Goal: Transaction & Acquisition: Purchase product/service

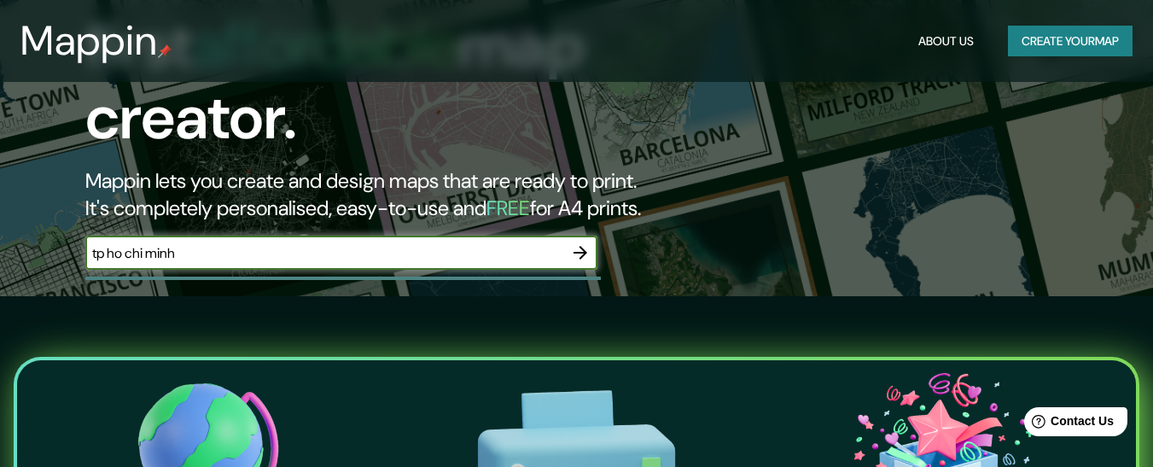
type input "tp ho chi minh"
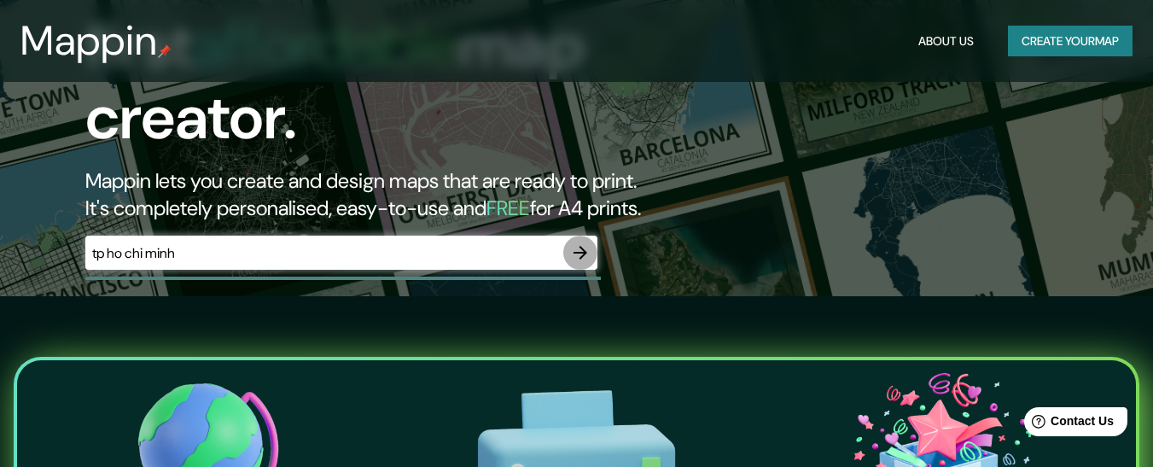
click at [573, 242] on icon "button" at bounding box center [580, 252] width 20 height 20
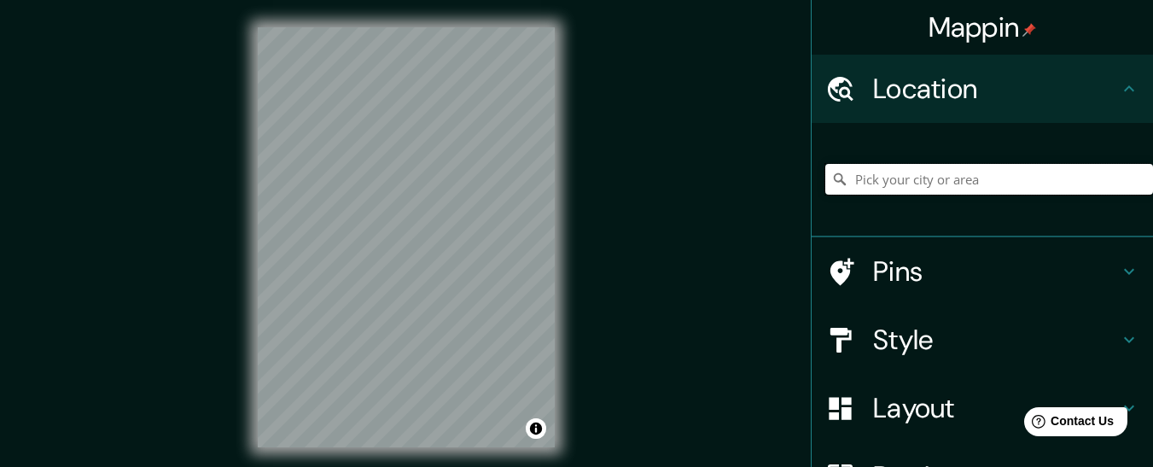
click at [876, 183] on input "Pick your city or area" at bounding box center [989, 179] width 328 height 31
click at [888, 182] on input "[GEOGRAPHIC_DATA], [GEOGRAPHIC_DATA], Guarulhos - [GEOGRAPHIC_DATA], 07179-875,…" at bounding box center [989, 179] width 328 height 31
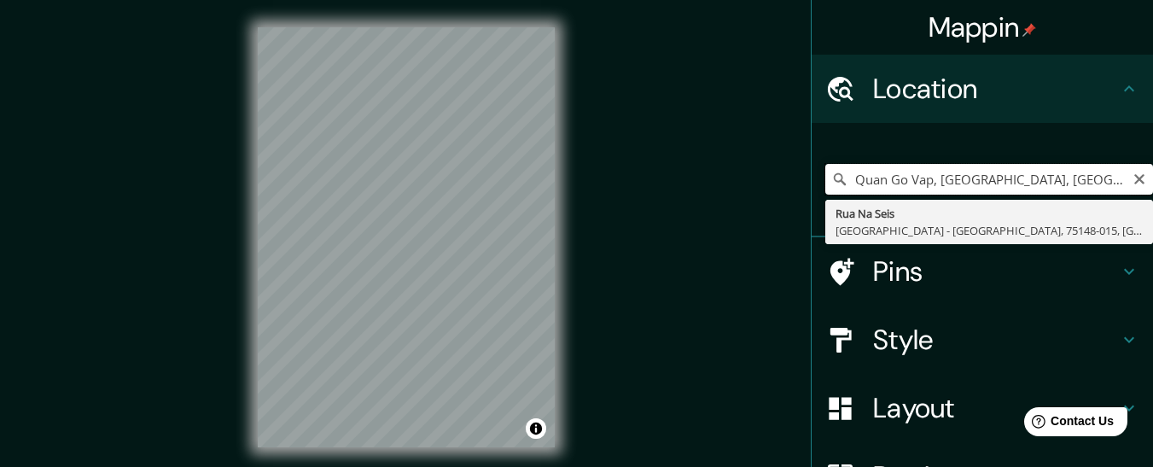
click at [1011, 178] on input "Quan Go Vap, [GEOGRAPHIC_DATA], [GEOGRAPHIC_DATA]" at bounding box center [989, 179] width 328 height 31
click at [885, 179] on input "[GEOGRAPHIC_DATA], [GEOGRAPHIC_DATA] - [GEOGRAPHIC_DATA], 75148-015, [GEOGRAPHI…" at bounding box center [989, 179] width 328 height 31
click at [1075, 183] on input "[PERSON_NAME][STREET_ADDRESS]" at bounding box center [989, 179] width 328 height 31
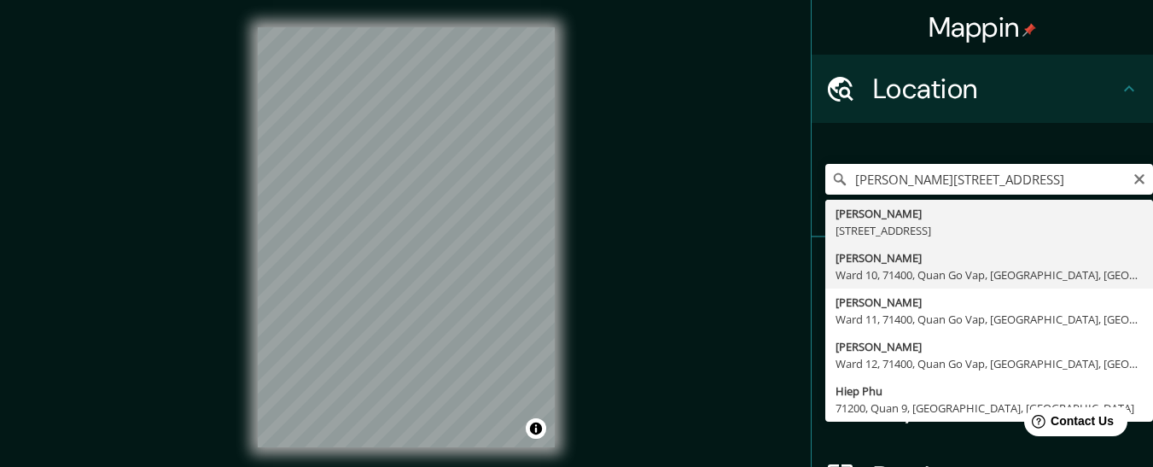
type input "[PERSON_NAME], Ward 10, 71400, Quan Go Vap, [GEOGRAPHIC_DATA], [GEOGRAPHIC_DATA]"
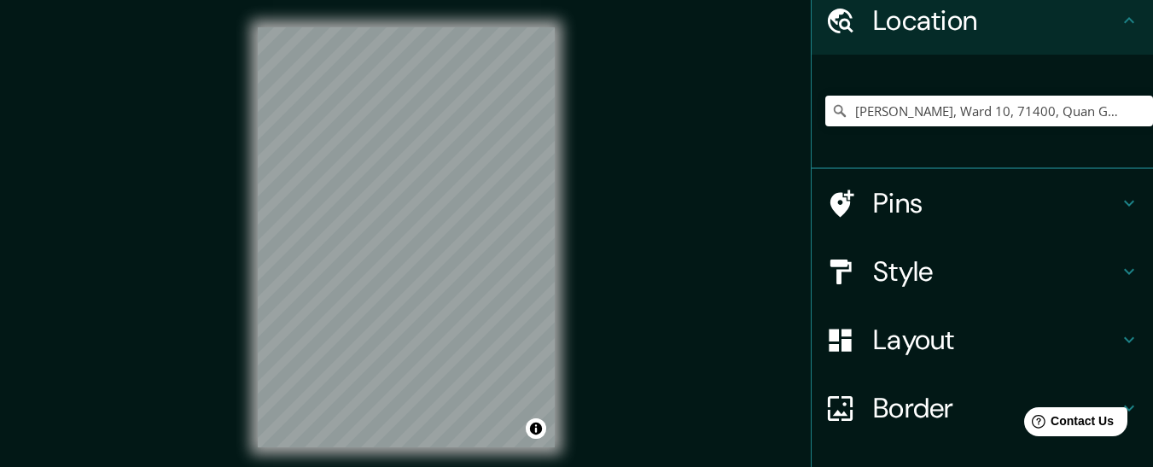
scroll to position [186, 0]
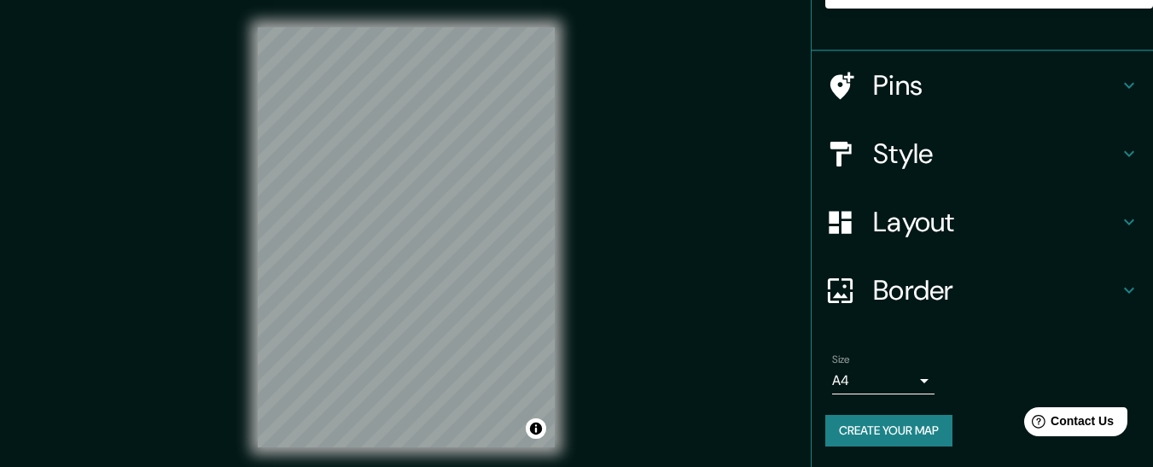
click at [876, 216] on h4 "Layout" at bounding box center [996, 222] width 246 height 34
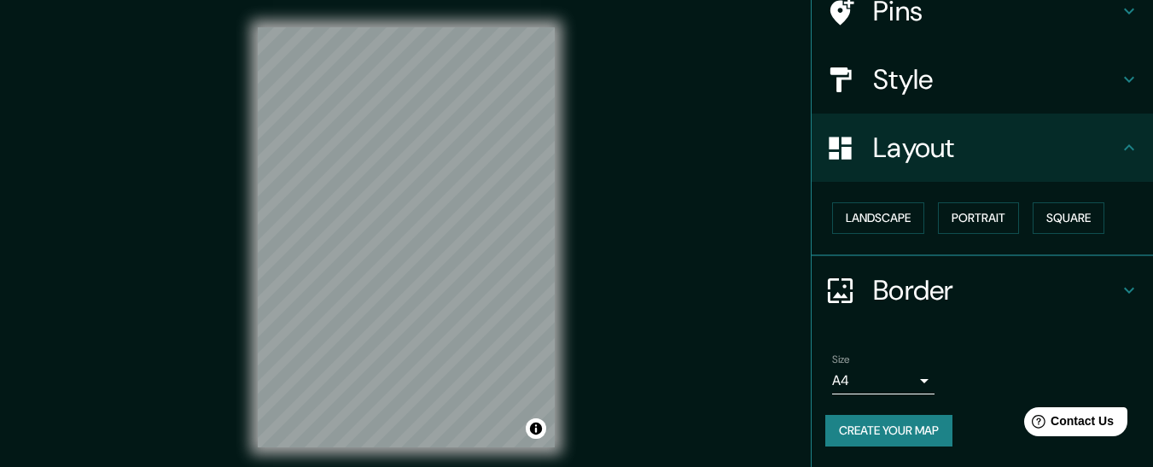
scroll to position [130, 0]
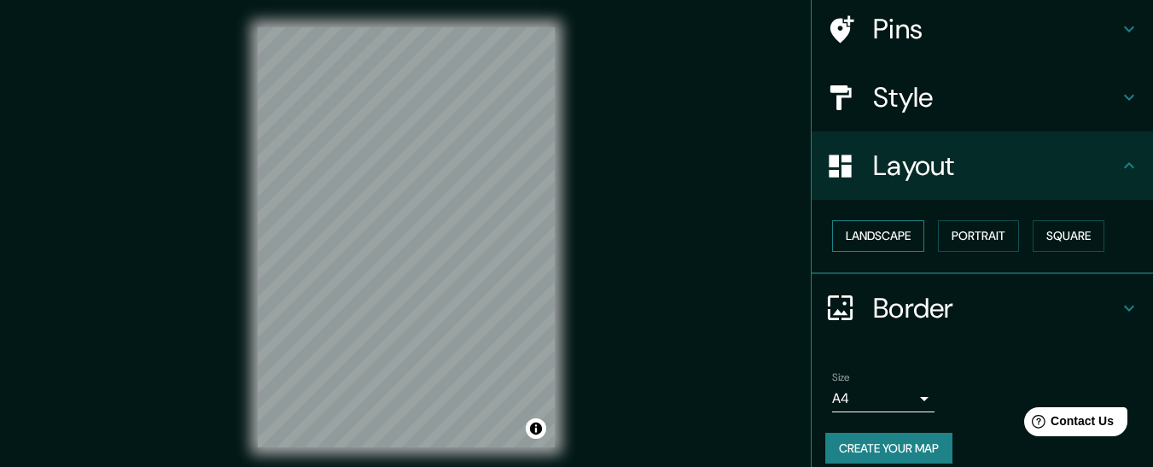
click at [883, 238] on button "Landscape" at bounding box center [878, 236] width 92 height 32
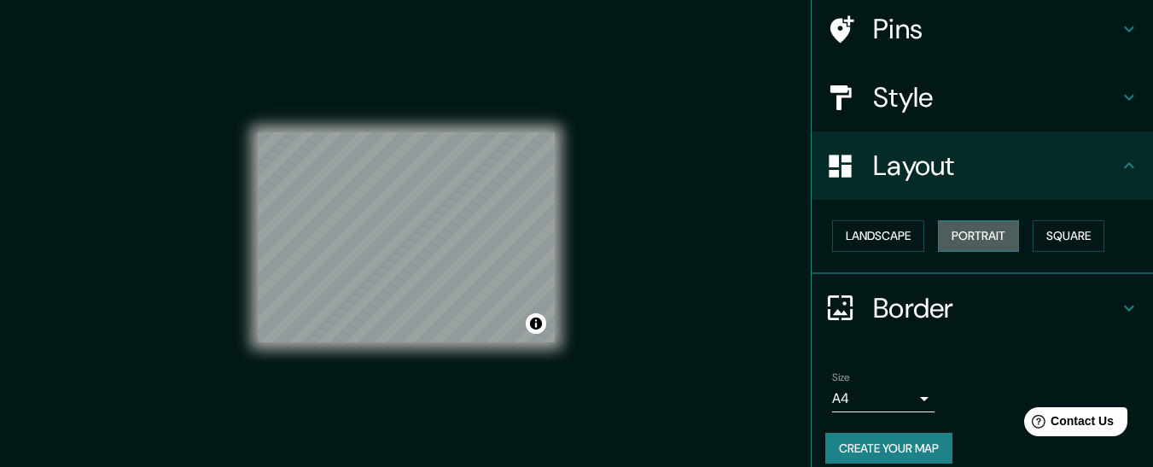
click at [969, 231] on button "Portrait" at bounding box center [978, 236] width 81 height 32
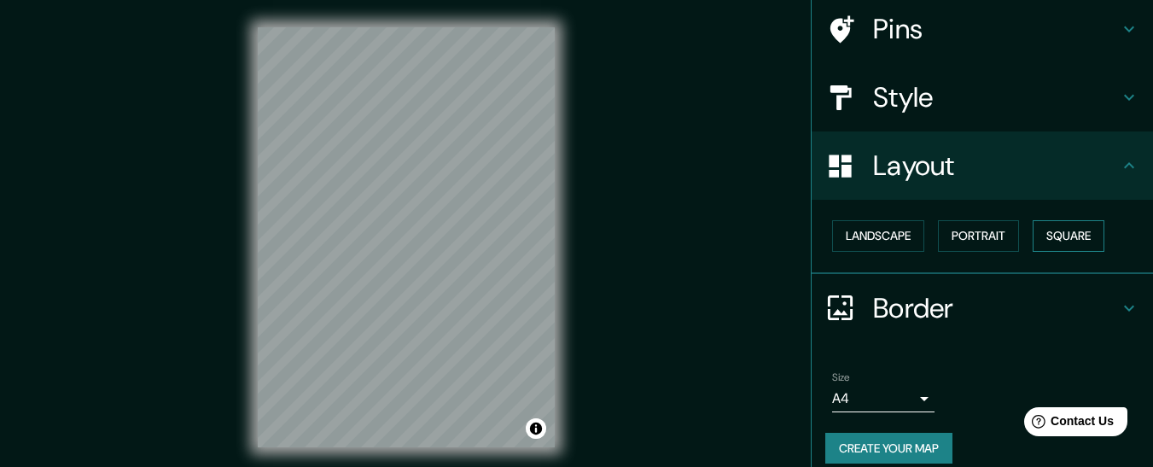
click at [1059, 229] on button "Square" at bounding box center [1069, 236] width 72 height 32
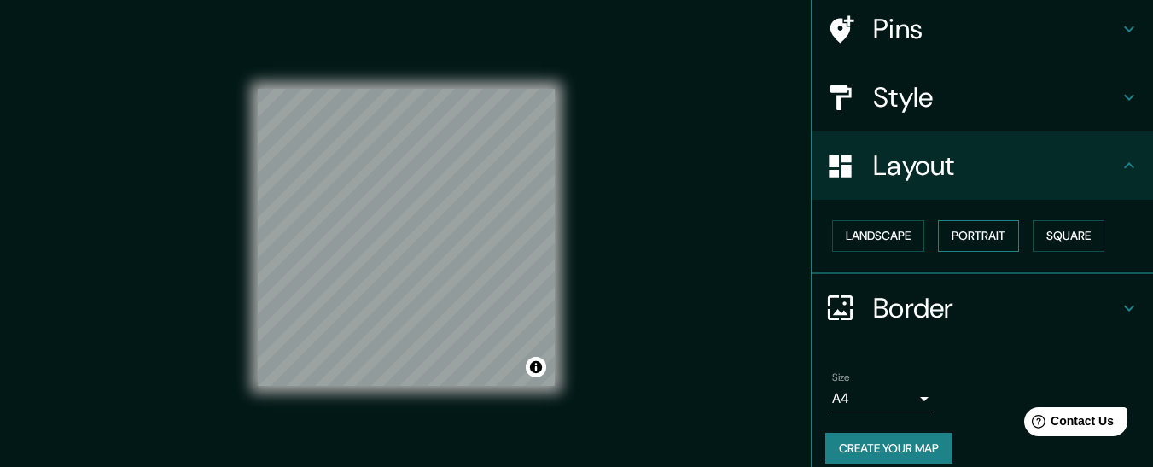
click at [938, 235] on button "Portrait" at bounding box center [978, 236] width 81 height 32
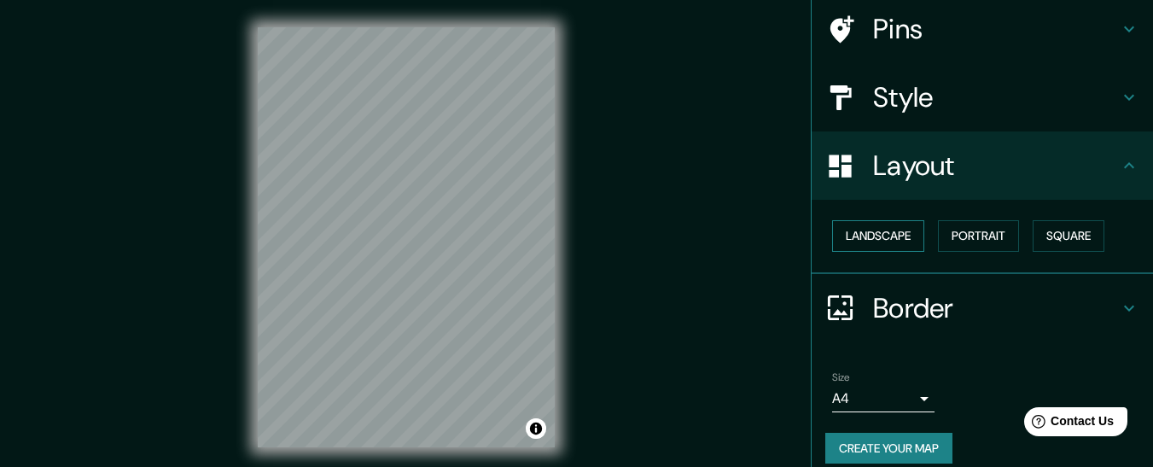
click at [889, 239] on button "Landscape" at bounding box center [878, 236] width 92 height 32
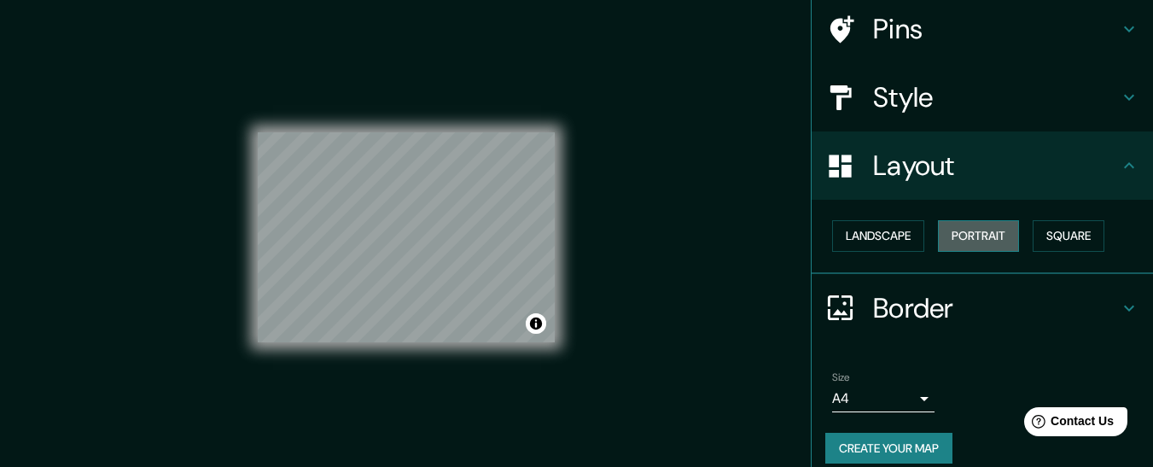
click at [969, 238] on button "Portrait" at bounding box center [978, 236] width 81 height 32
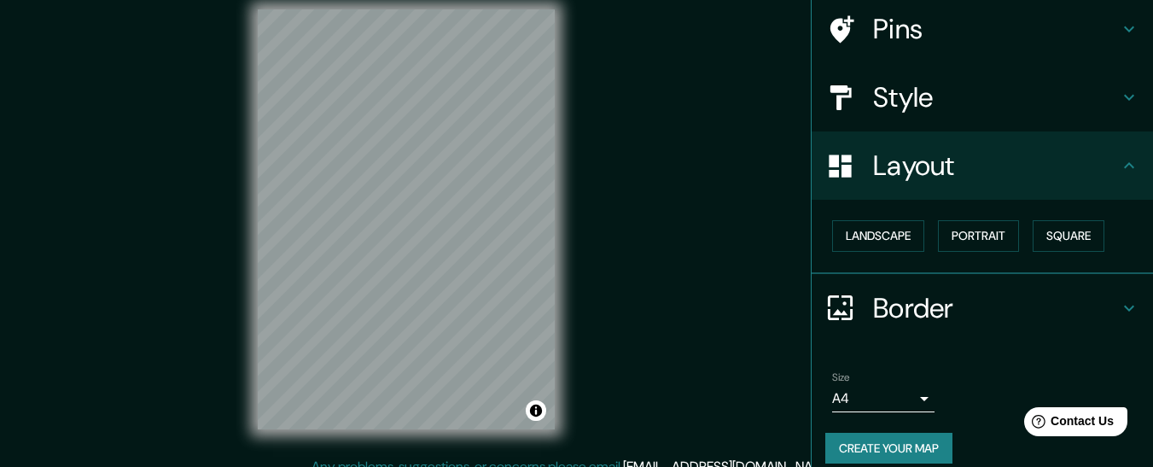
scroll to position [35, 0]
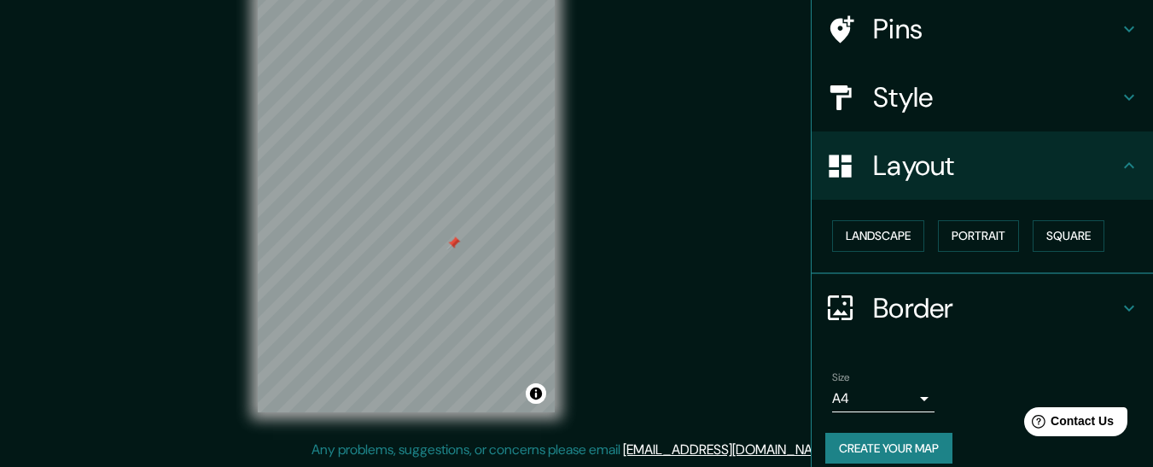
drag, startPoint x: 450, startPoint y: 258, endPoint x: 451, endPoint y: 241, distance: 17.2
click at [451, 241] on div at bounding box center [453, 243] width 14 height 14
click at [720, 285] on div "Mappin Location [GEOGRAPHIC_DATA] 10, 71400, [GEOGRAPHIC_DATA], [GEOGRAPHIC_DAT…" at bounding box center [576, 216] width 1153 height 502
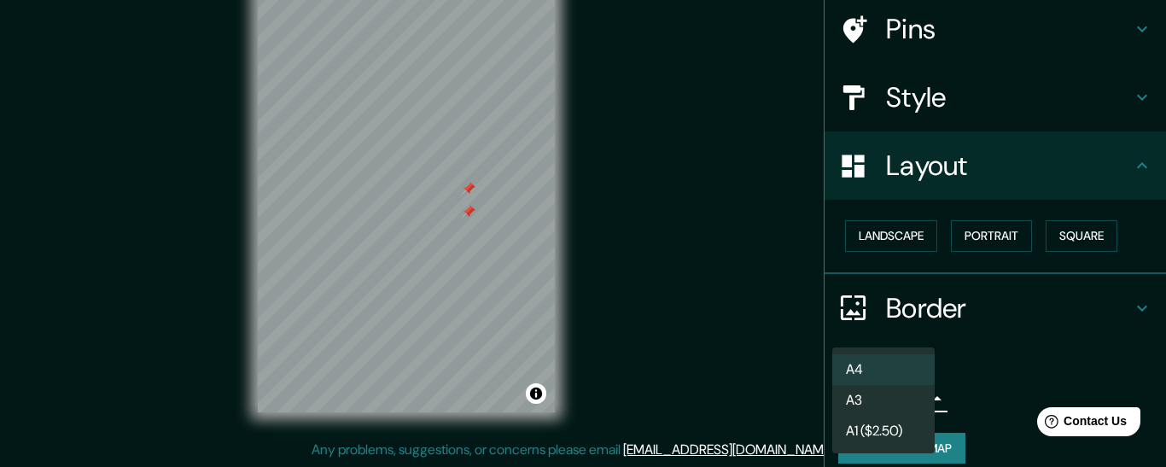
click at [882, 403] on body "Mappin Location [GEOGRAPHIC_DATA] 10, 71400, [GEOGRAPHIC_DATA], [GEOGRAPHIC_DAT…" at bounding box center [583, 198] width 1166 height 467
click at [882, 399] on li "A3" at bounding box center [883, 400] width 102 height 31
type input "a4"
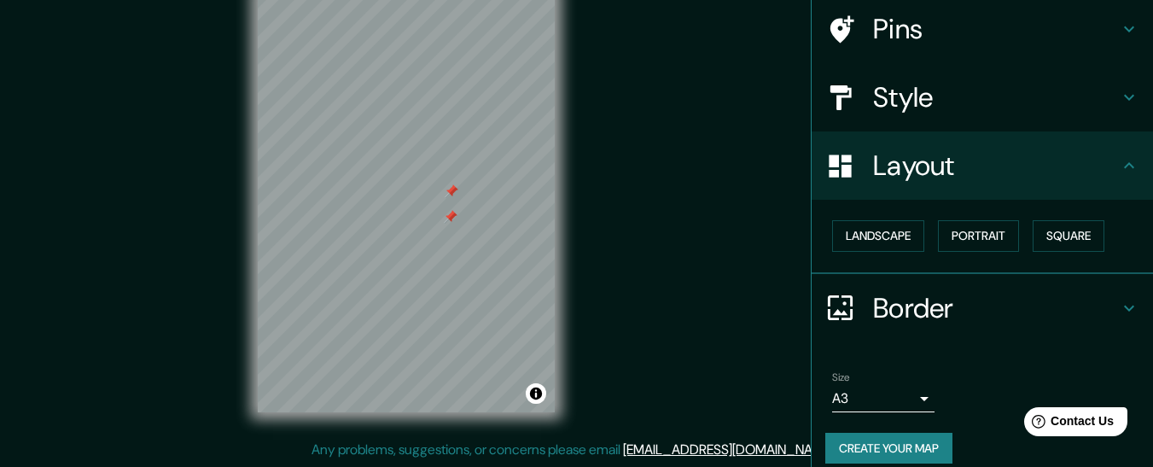
click at [910, 98] on h4 "Style" at bounding box center [996, 97] width 246 height 34
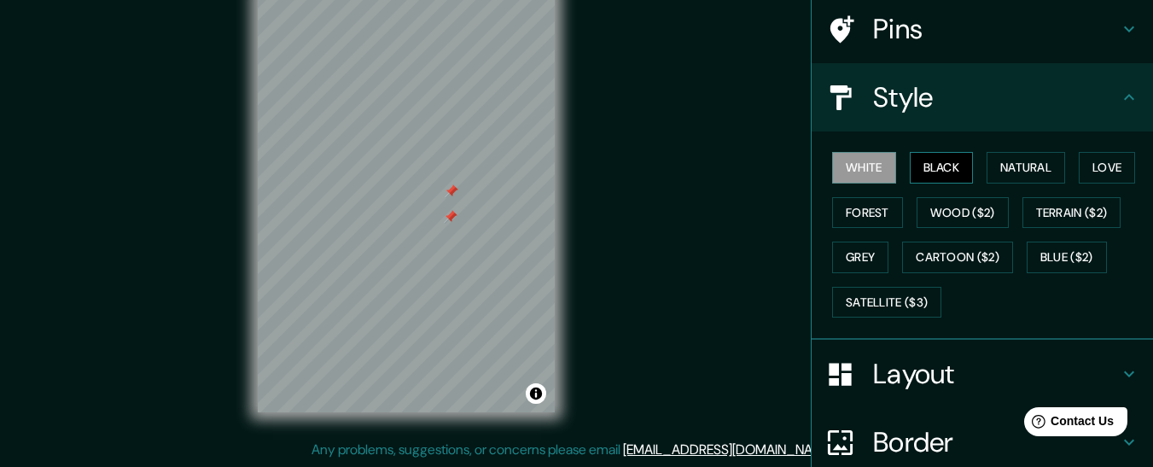
click at [937, 166] on button "Black" at bounding box center [942, 168] width 64 height 32
click at [987, 163] on button "Natural" at bounding box center [1026, 168] width 79 height 32
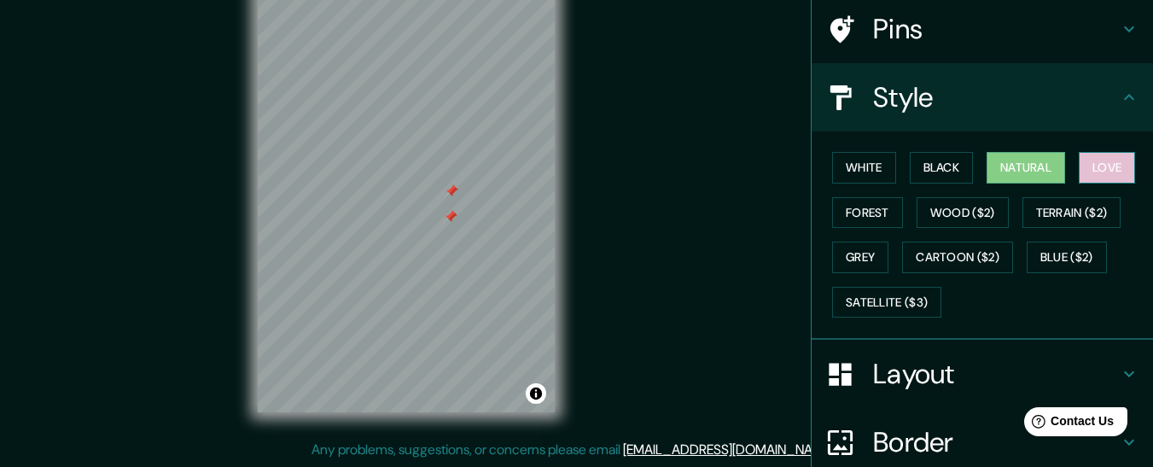
click at [1095, 163] on button "Love" at bounding box center [1107, 168] width 56 height 32
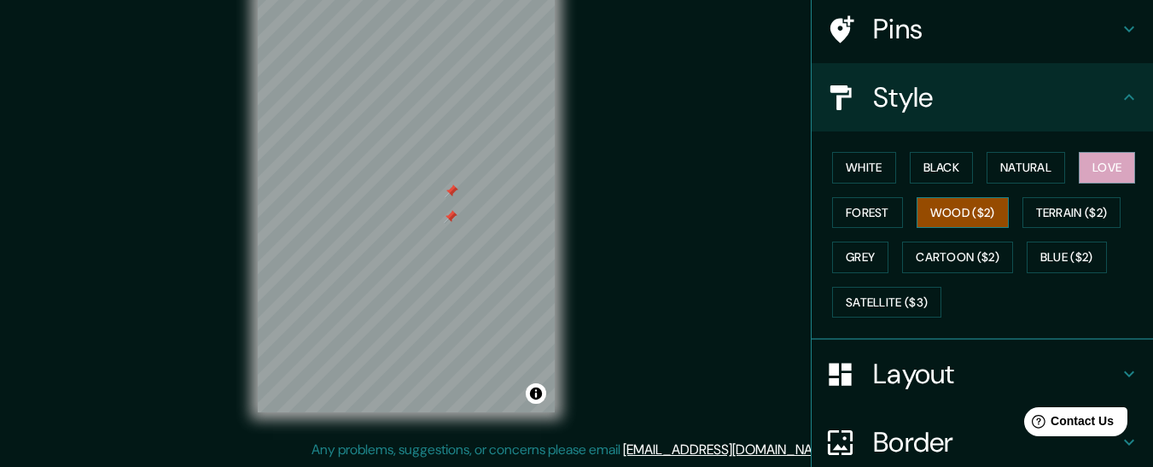
click at [990, 210] on button "Wood ($2)" at bounding box center [963, 213] width 92 height 32
click at [866, 215] on button "Forest" at bounding box center [867, 213] width 71 height 32
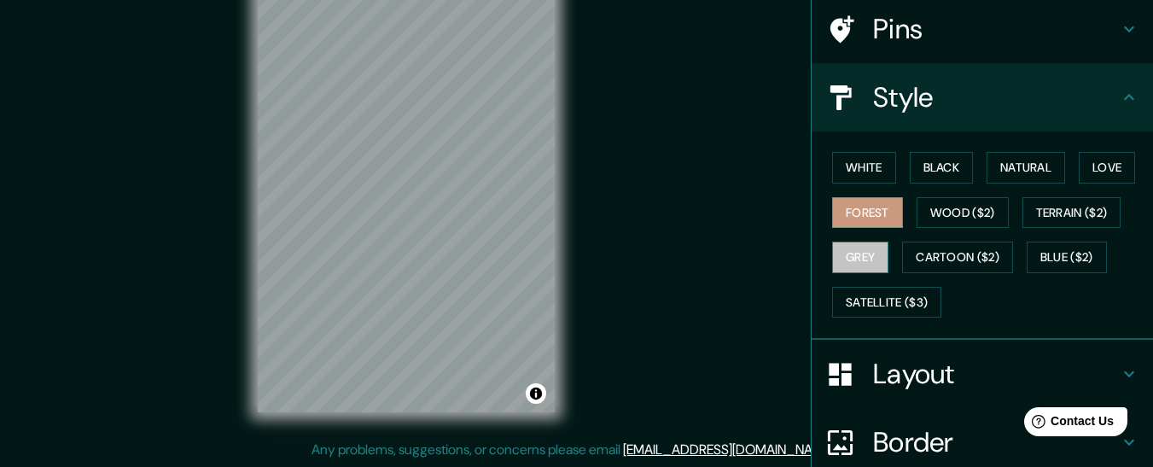
click at [848, 250] on button "Grey" at bounding box center [860, 258] width 56 height 32
click at [870, 212] on button "Forest" at bounding box center [867, 213] width 71 height 32
click at [860, 166] on button "White" at bounding box center [864, 168] width 64 height 32
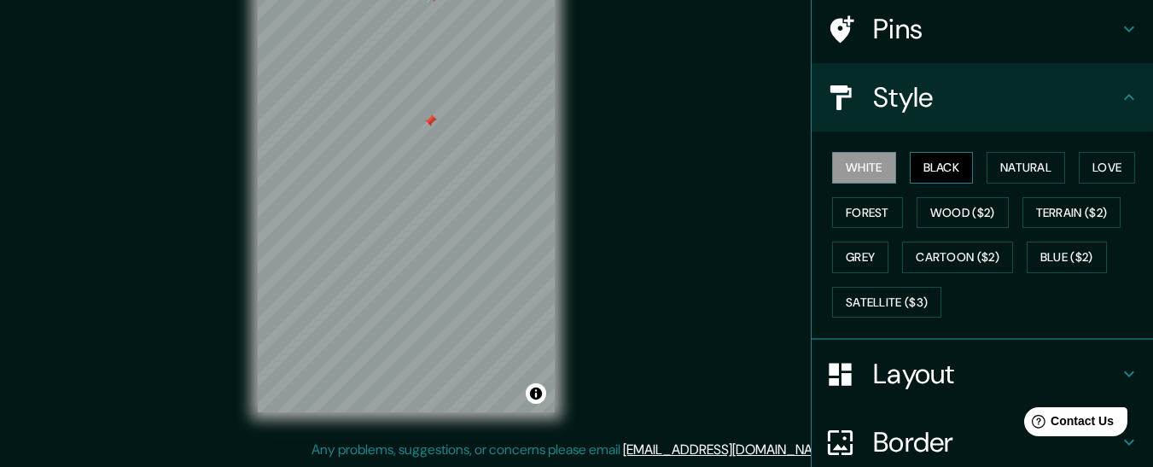
click at [913, 167] on button "Black" at bounding box center [942, 168] width 64 height 32
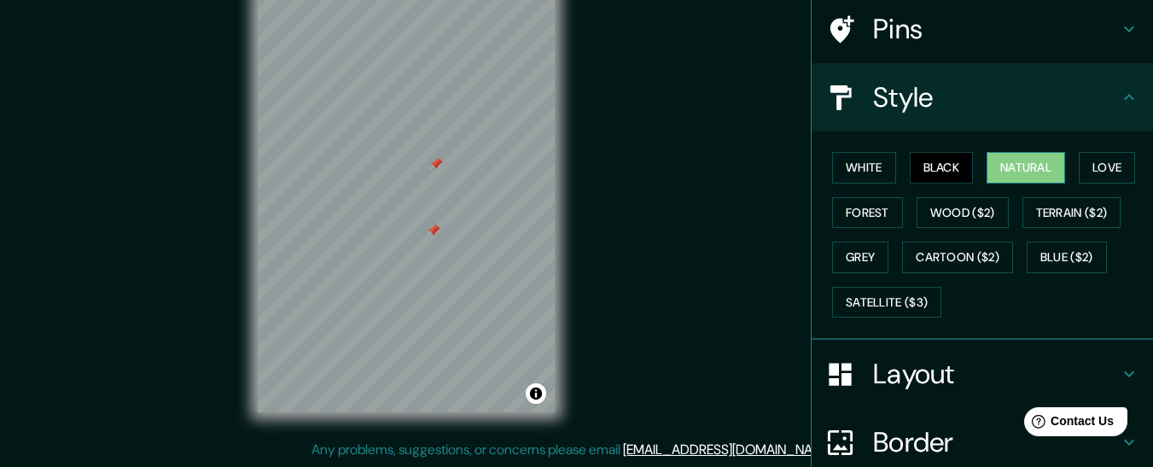
click at [1010, 175] on button "Natural" at bounding box center [1026, 168] width 79 height 32
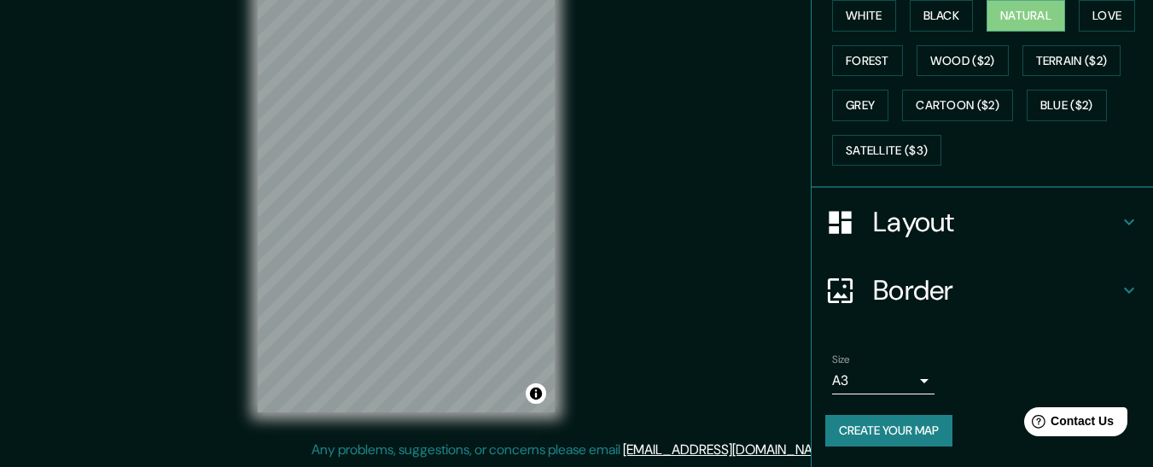
click at [899, 283] on h4 "Border" at bounding box center [996, 290] width 246 height 34
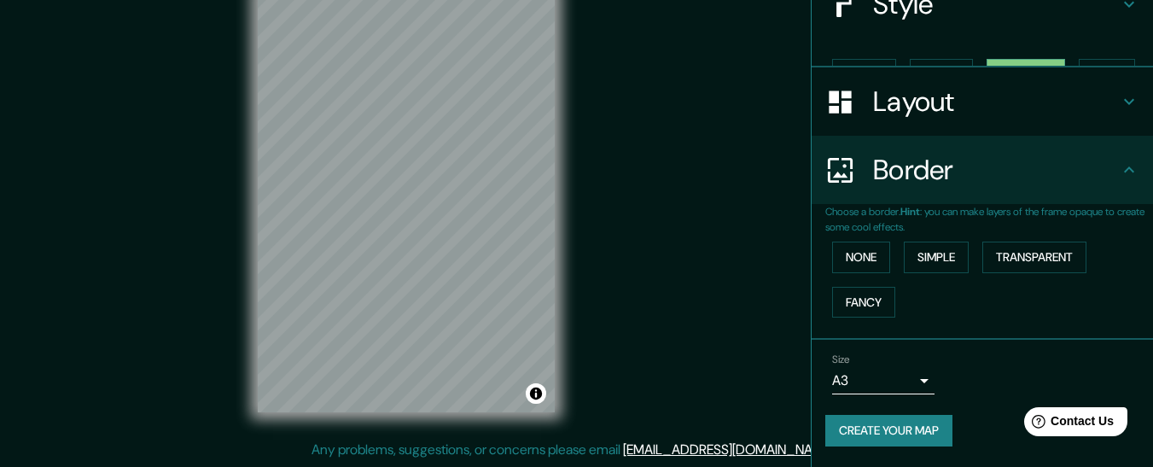
scroll to position [194, 0]
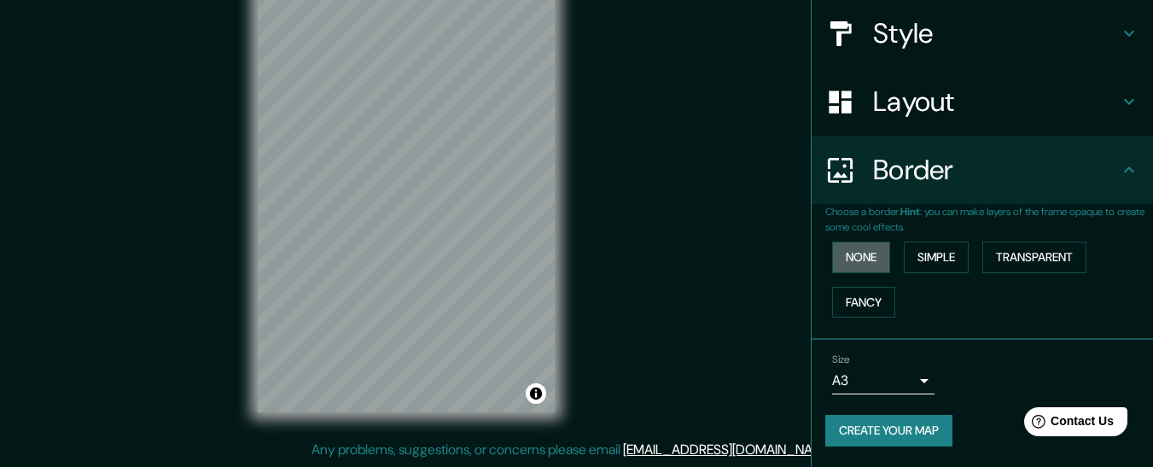
drag, startPoint x: 855, startPoint y: 266, endPoint x: 885, endPoint y: 259, distance: 30.6
click at [860, 264] on button "None" at bounding box center [861, 258] width 58 height 32
click at [913, 259] on button "Simple" at bounding box center [936, 258] width 65 height 32
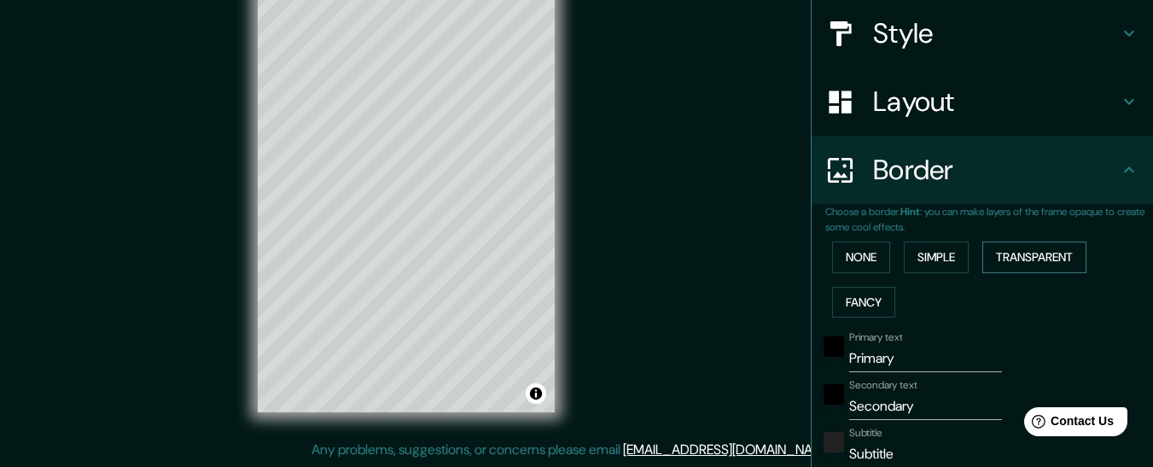
click at [1039, 261] on button "Transparent" at bounding box center [1034, 258] width 104 height 32
click at [877, 295] on button "Fancy" at bounding box center [863, 303] width 63 height 32
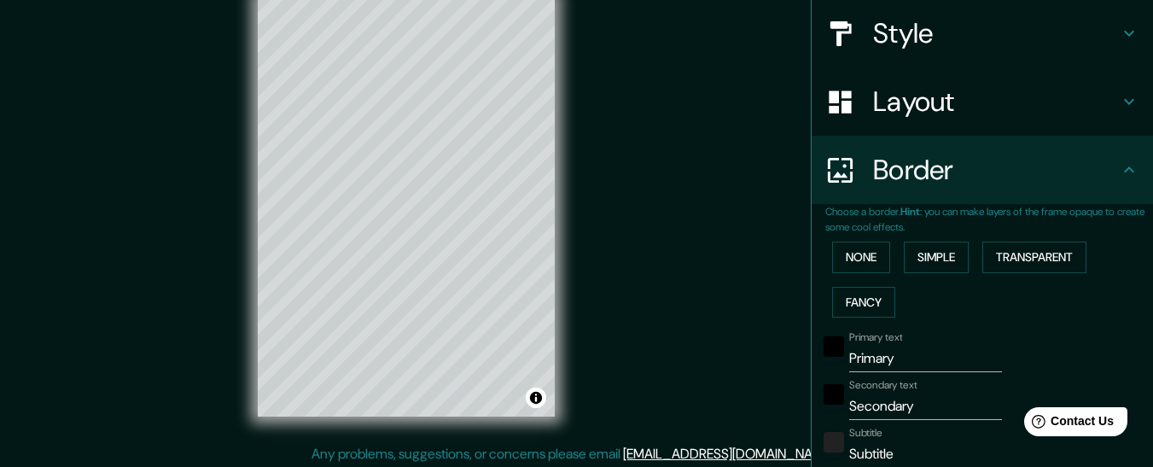
scroll to position [35, 0]
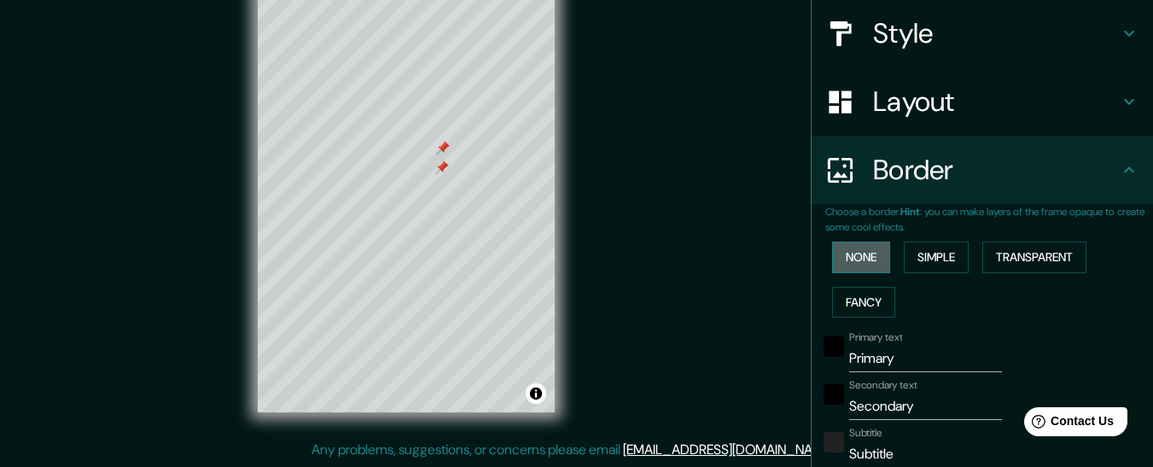
click at [868, 251] on button "None" at bounding box center [861, 258] width 58 height 32
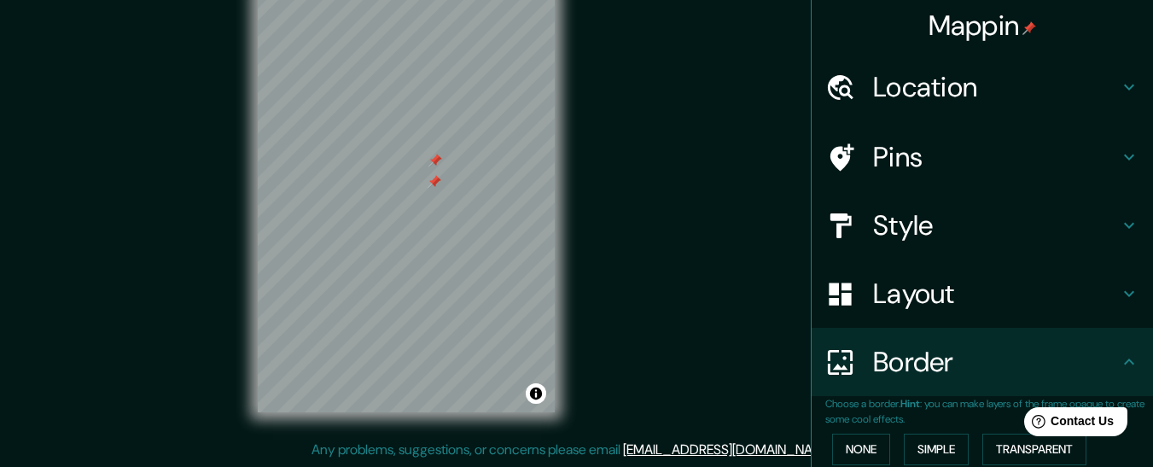
scroll to position [0, 0]
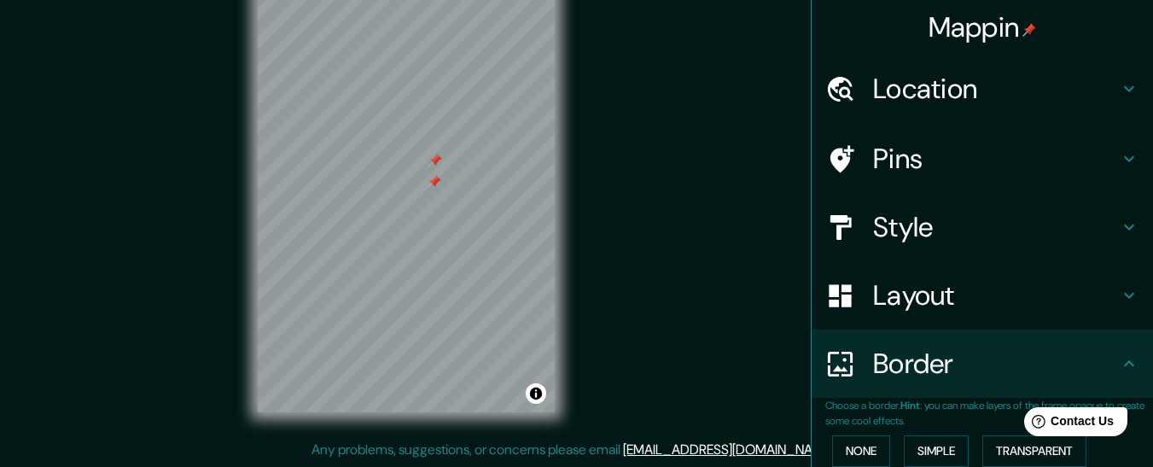
click at [897, 160] on h4 "Pins" at bounding box center [996, 159] width 246 height 34
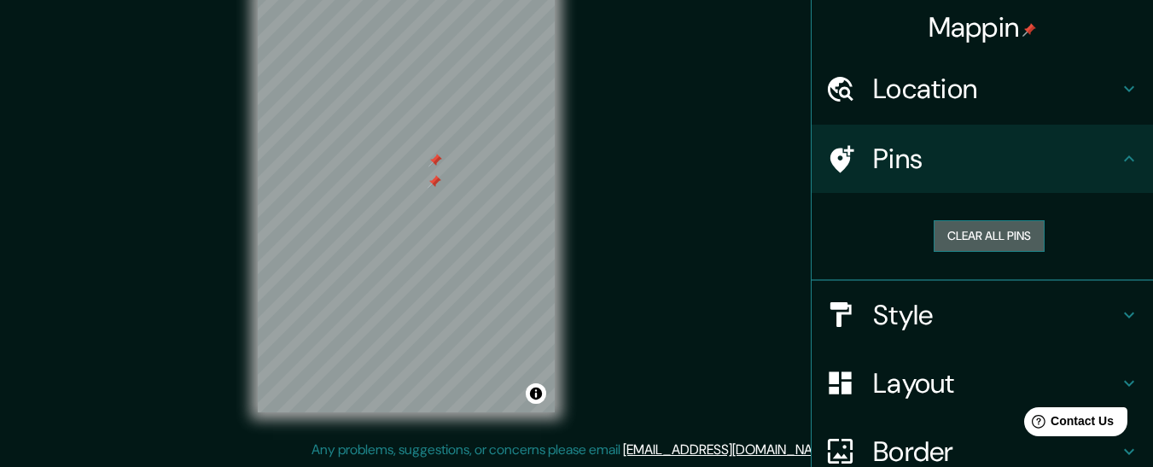
click at [953, 251] on button "Clear all pins" at bounding box center [989, 236] width 111 height 32
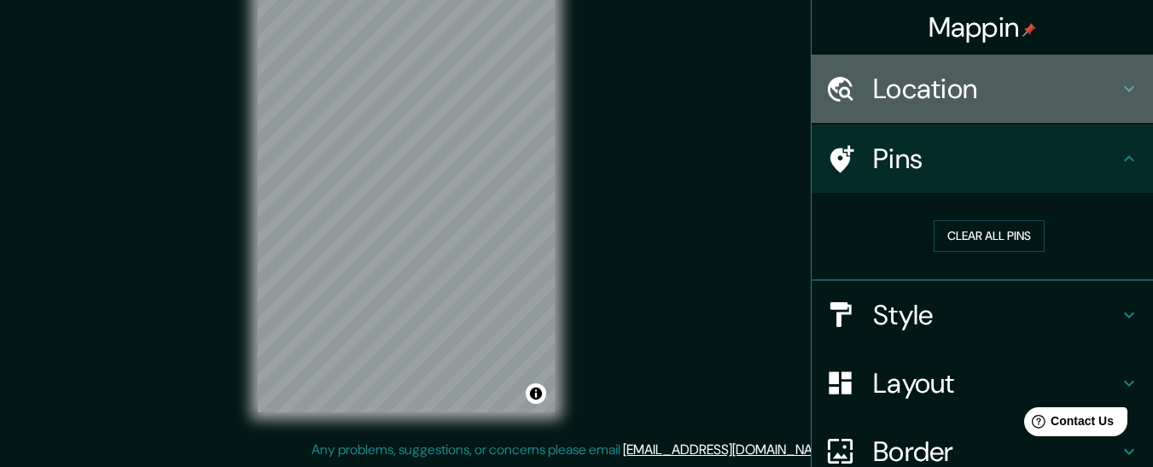
click at [904, 98] on h4 "Location" at bounding box center [996, 89] width 246 height 34
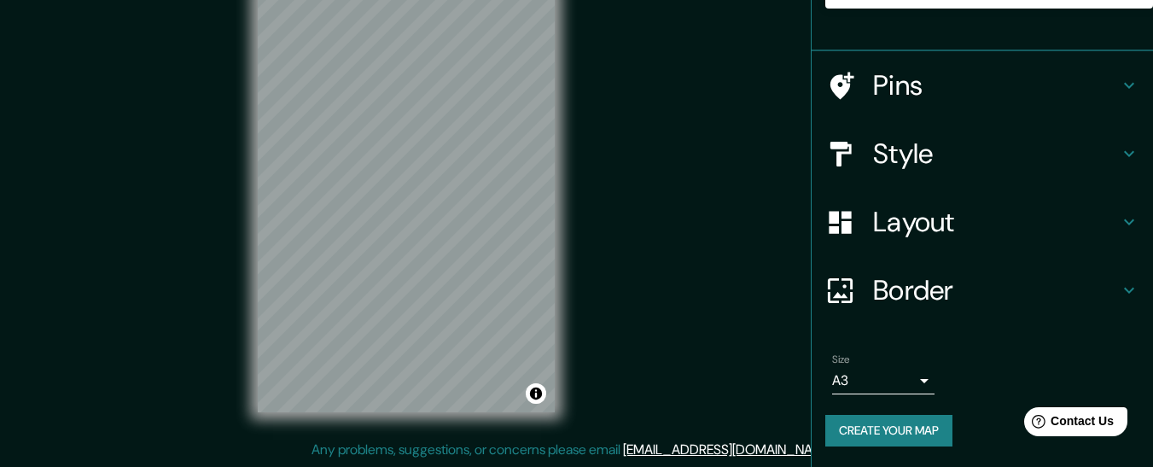
click at [904, 209] on h4 "Layout" at bounding box center [996, 222] width 246 height 34
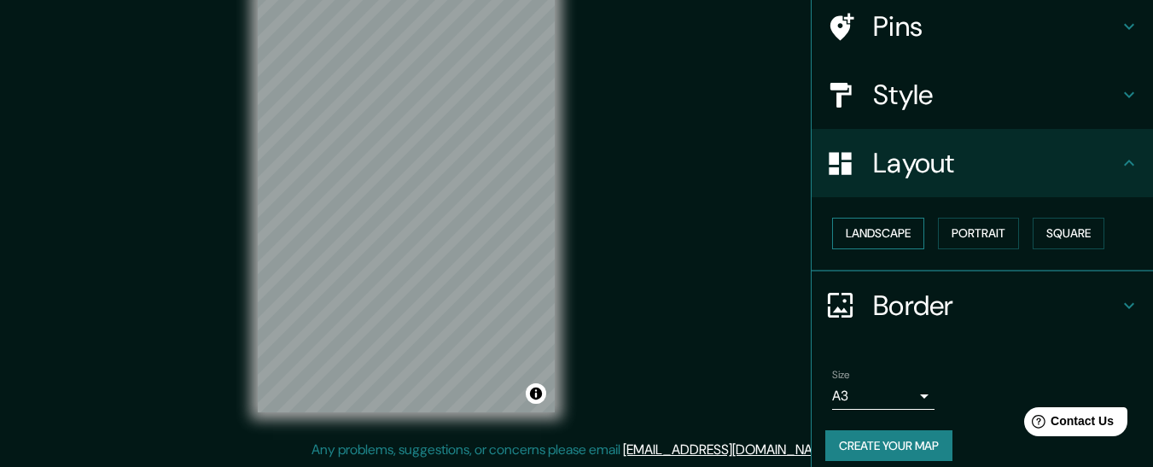
scroll to position [130, 0]
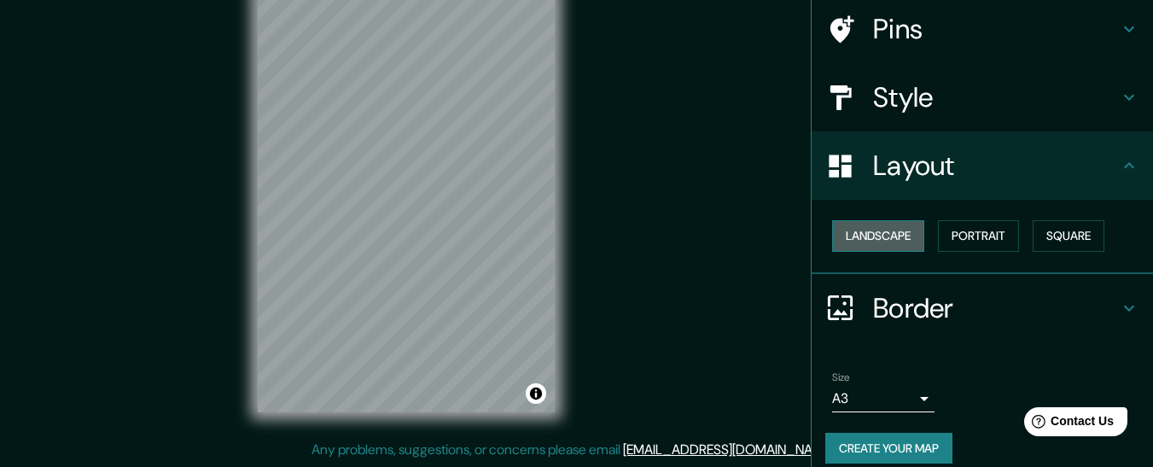
click at [882, 233] on button "Landscape" at bounding box center [878, 236] width 92 height 32
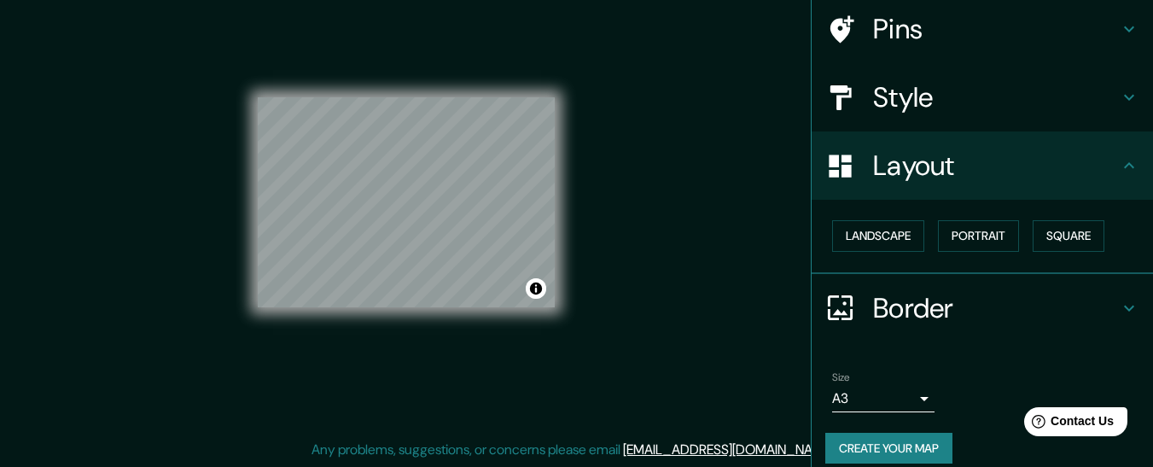
click at [1010, 234] on button "Portrait" at bounding box center [978, 236] width 81 height 32
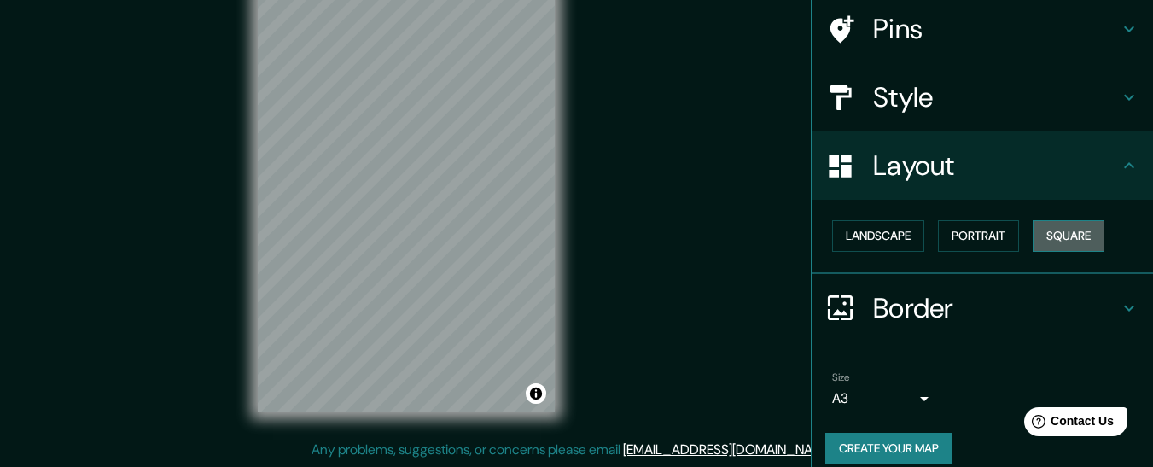
click at [1068, 229] on button "Square" at bounding box center [1069, 236] width 72 height 32
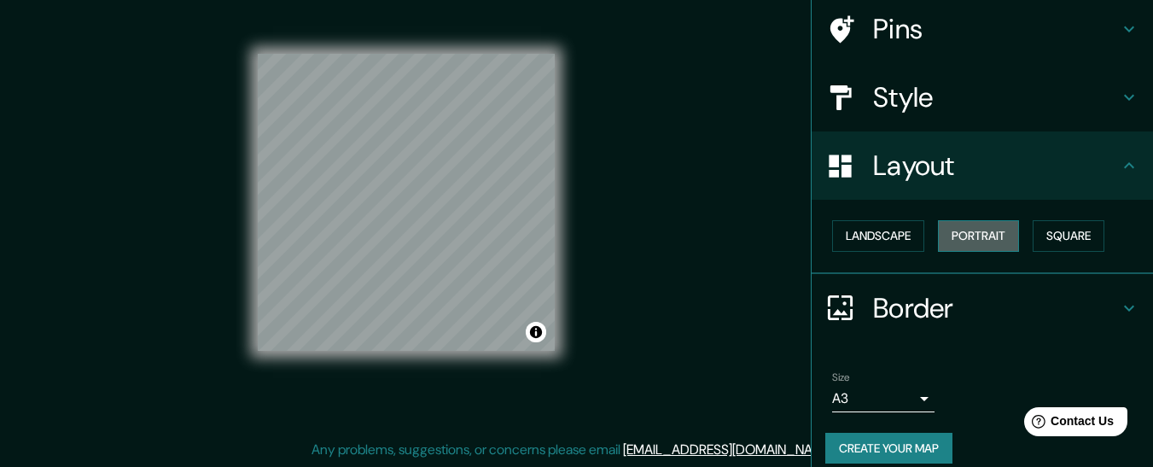
click at [982, 232] on button "Portrait" at bounding box center [978, 236] width 81 height 32
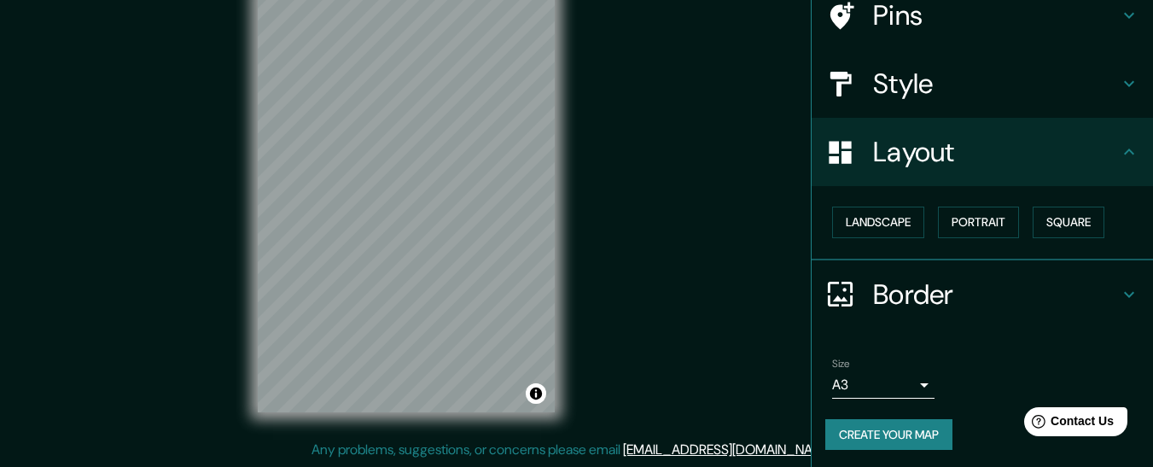
scroll to position [147, 0]
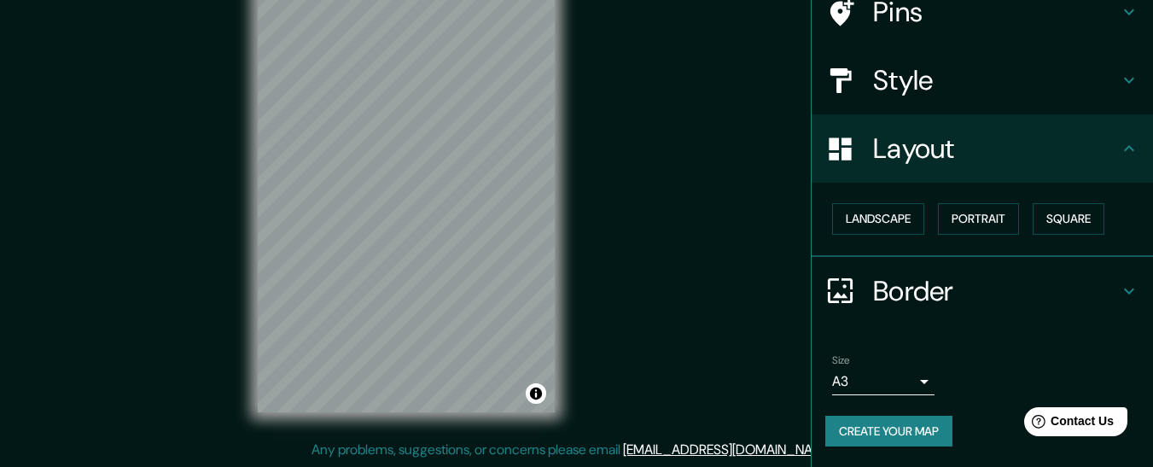
click at [873, 84] on h4 "Style" at bounding box center [996, 80] width 246 height 34
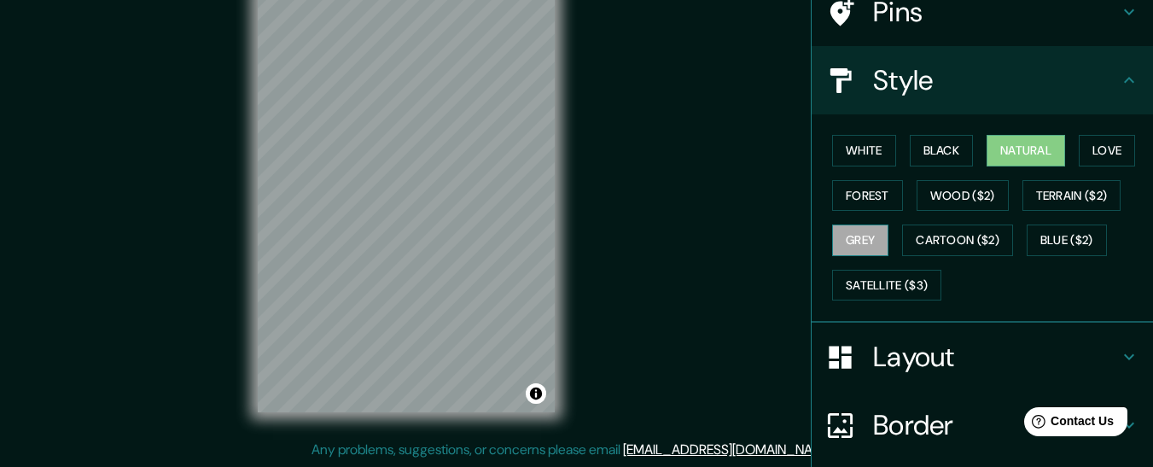
click at [859, 240] on button "Grey" at bounding box center [860, 240] width 56 height 32
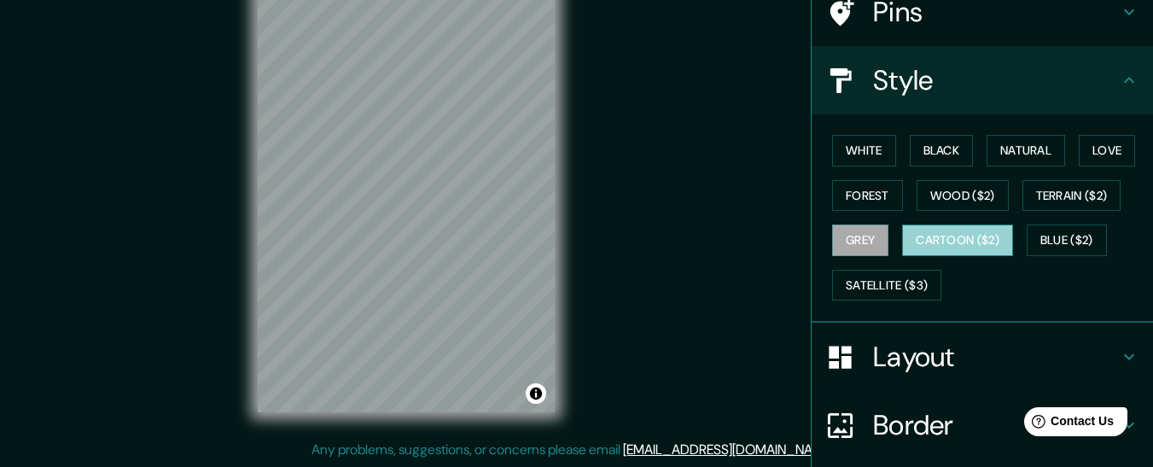
click at [943, 239] on button "Cartoon ($2)" at bounding box center [957, 240] width 111 height 32
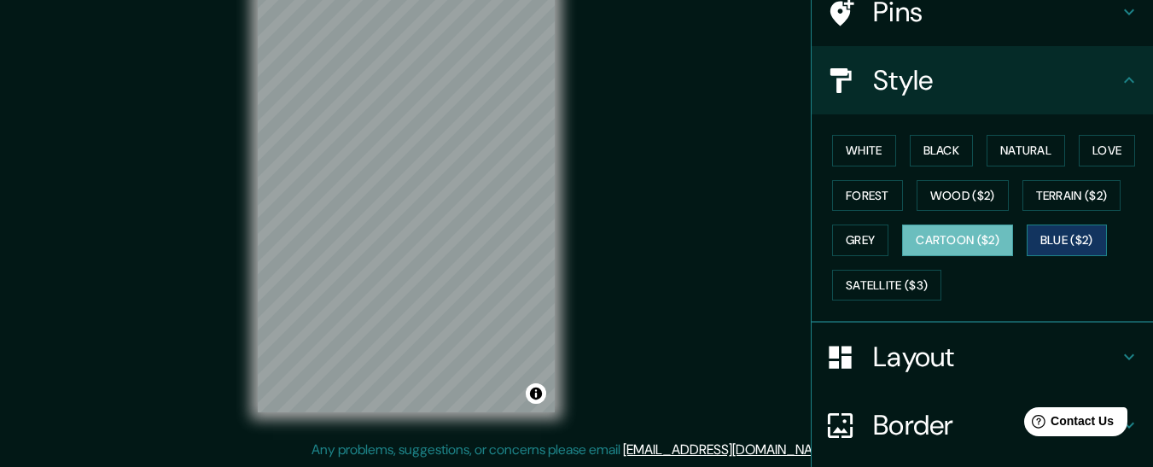
click at [1054, 234] on button "Blue ($2)" at bounding box center [1067, 240] width 80 height 32
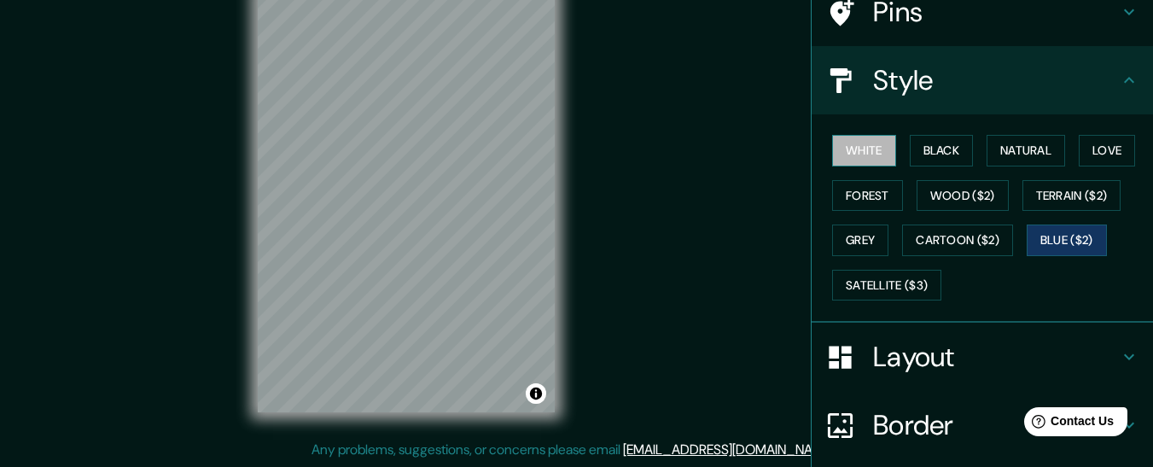
click at [848, 150] on button "White" at bounding box center [864, 151] width 64 height 32
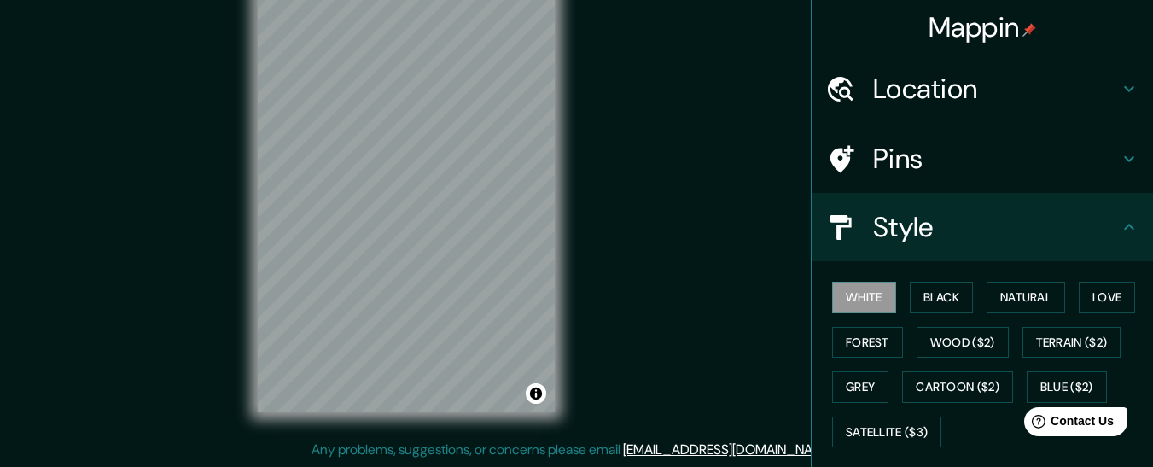
scroll to position [0, 0]
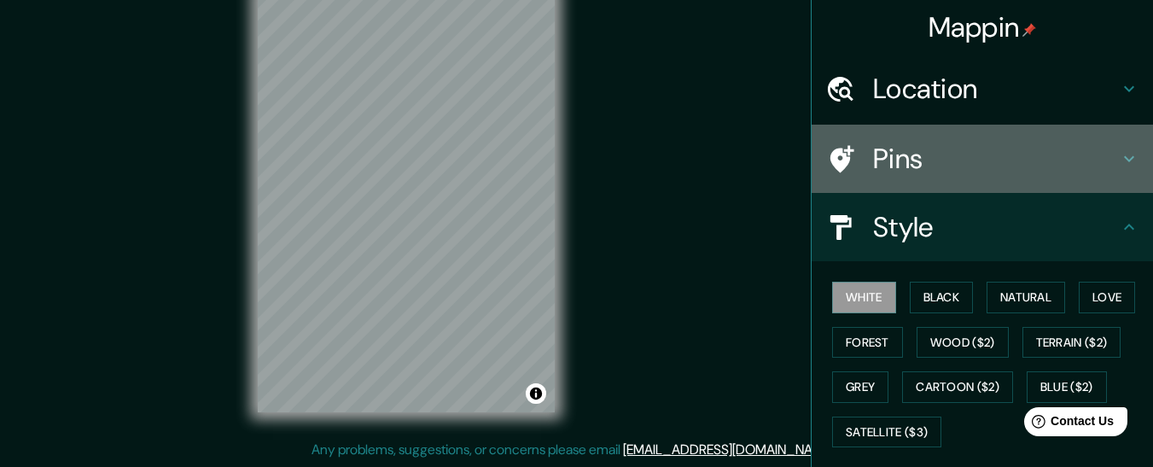
click at [906, 163] on h4 "Pins" at bounding box center [996, 159] width 246 height 34
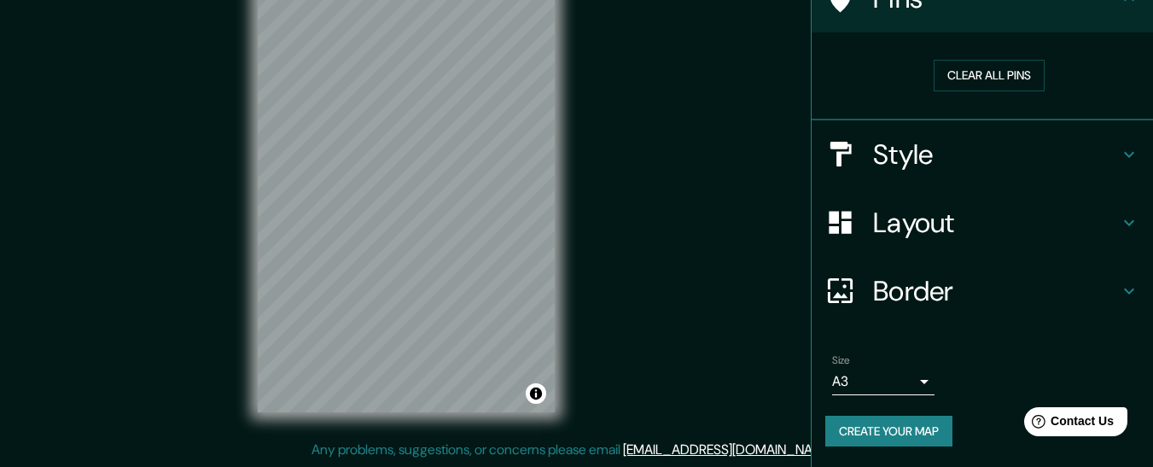
scroll to position [160, 0]
click at [911, 219] on h4 "Layout" at bounding box center [996, 223] width 246 height 34
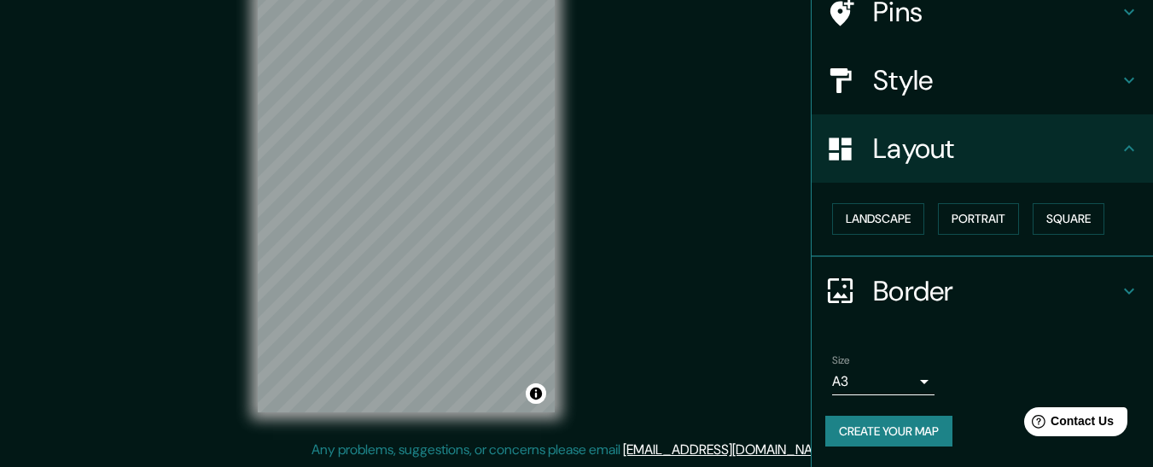
scroll to position [147, 0]
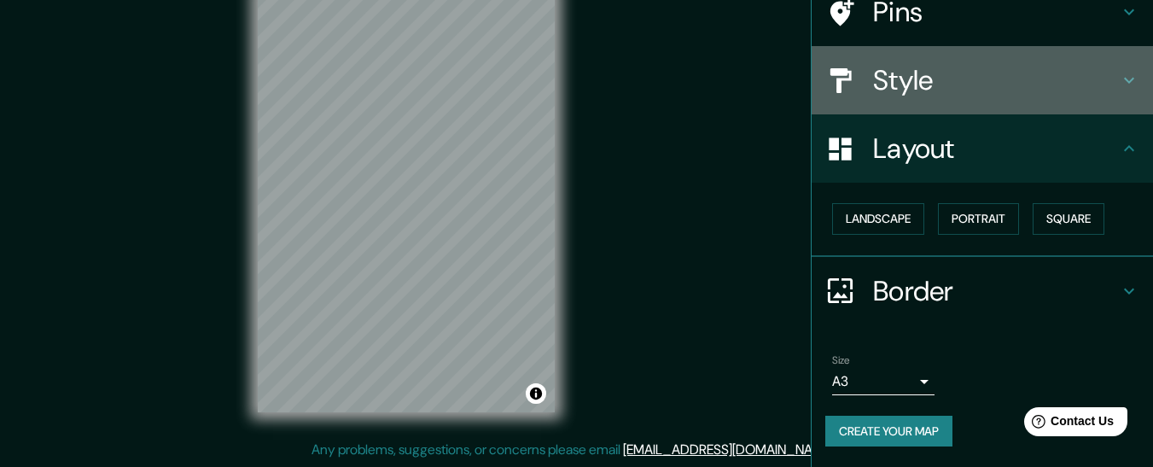
drag, startPoint x: 900, startPoint y: 76, endPoint x: 917, endPoint y: 95, distance: 25.4
click at [900, 75] on h4 "Style" at bounding box center [996, 80] width 246 height 34
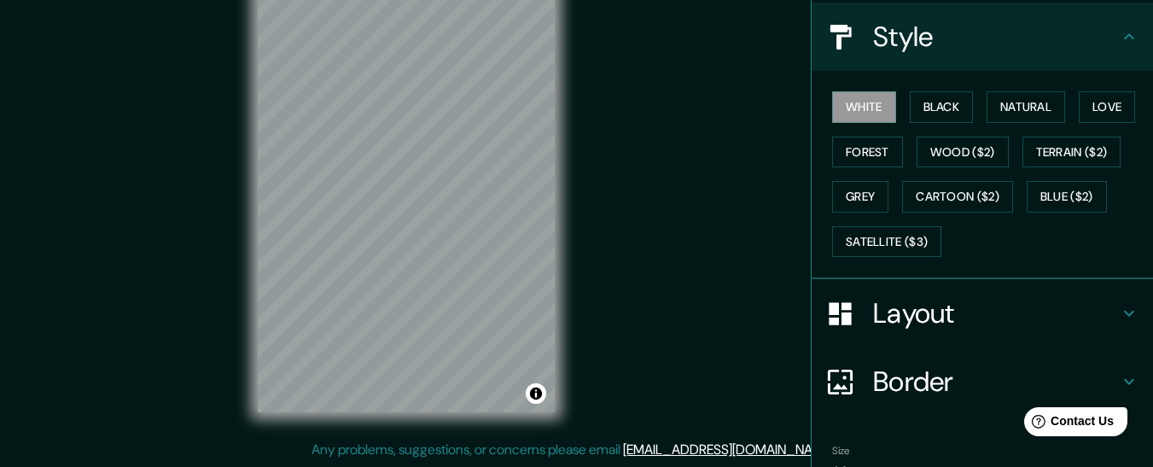
scroll to position [232, 0]
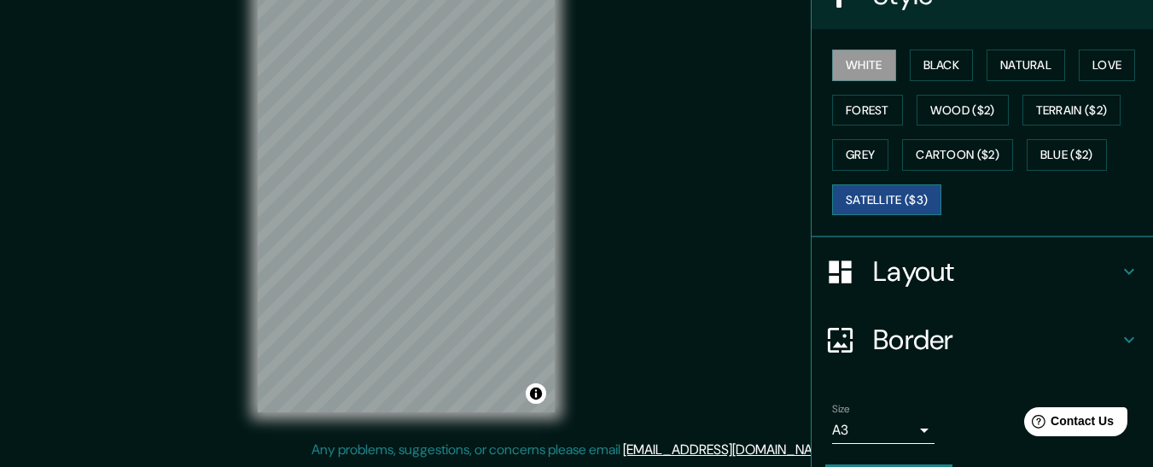
click at [882, 199] on button "Satellite ($3)" at bounding box center [886, 200] width 109 height 32
click at [1051, 153] on button "Blue ($2)" at bounding box center [1067, 155] width 80 height 32
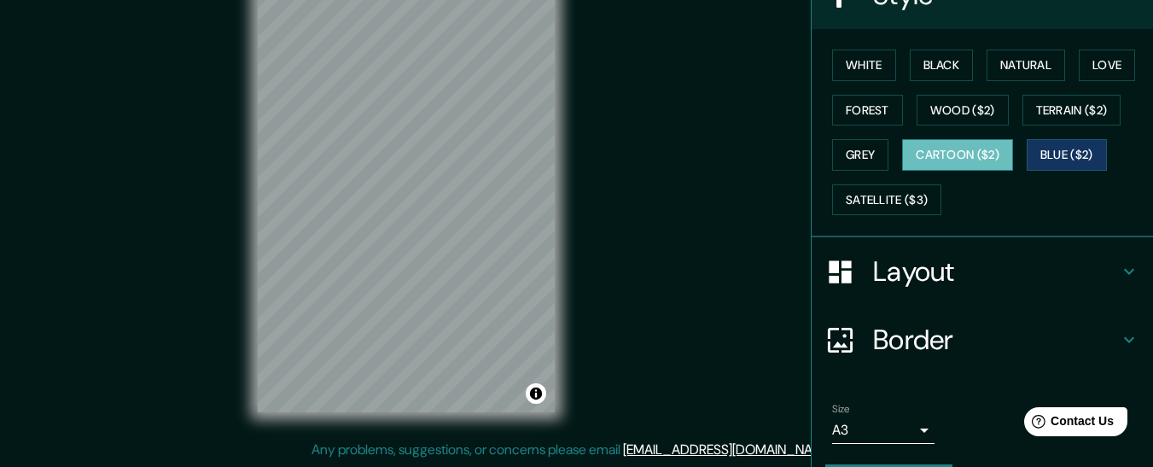
click at [956, 153] on button "Cartoon ($2)" at bounding box center [957, 155] width 111 height 32
click at [832, 147] on button "Grey" at bounding box center [860, 155] width 56 height 32
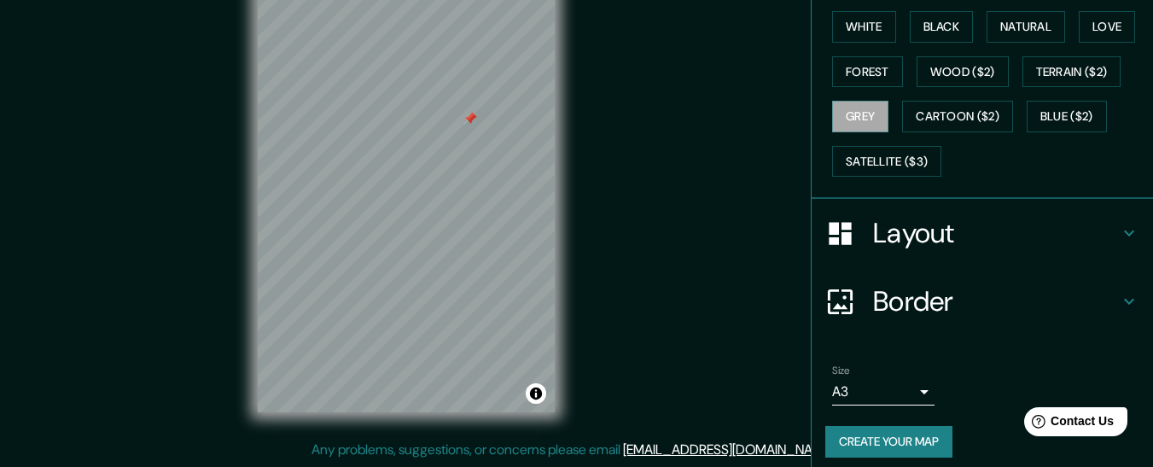
scroll to position [282, 0]
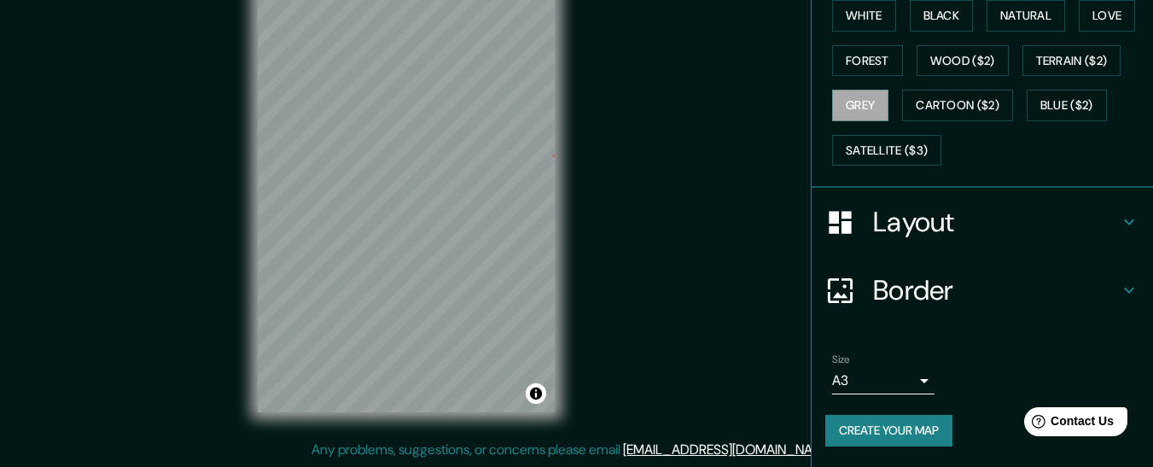
click at [580, 228] on div "© Mapbox © OpenStreetMap Improve this map" at bounding box center [406, 202] width 352 height 474
click at [937, 59] on button "Wood ($2)" at bounding box center [963, 61] width 92 height 32
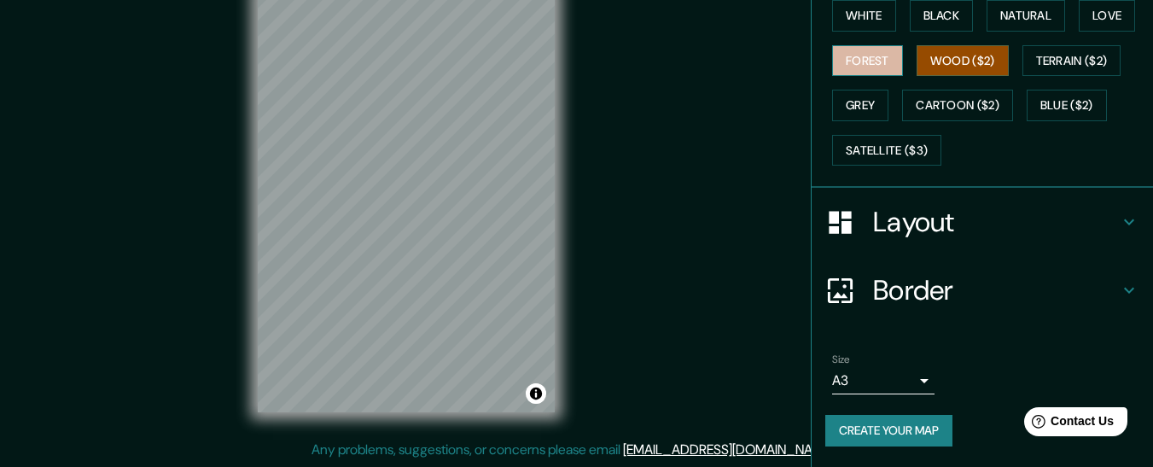
click at [866, 65] on button "Forest" at bounding box center [867, 61] width 71 height 32
click at [917, 67] on button "Wood ($2)" at bounding box center [963, 61] width 92 height 32
click at [868, 61] on button "Forest" at bounding box center [867, 61] width 71 height 32
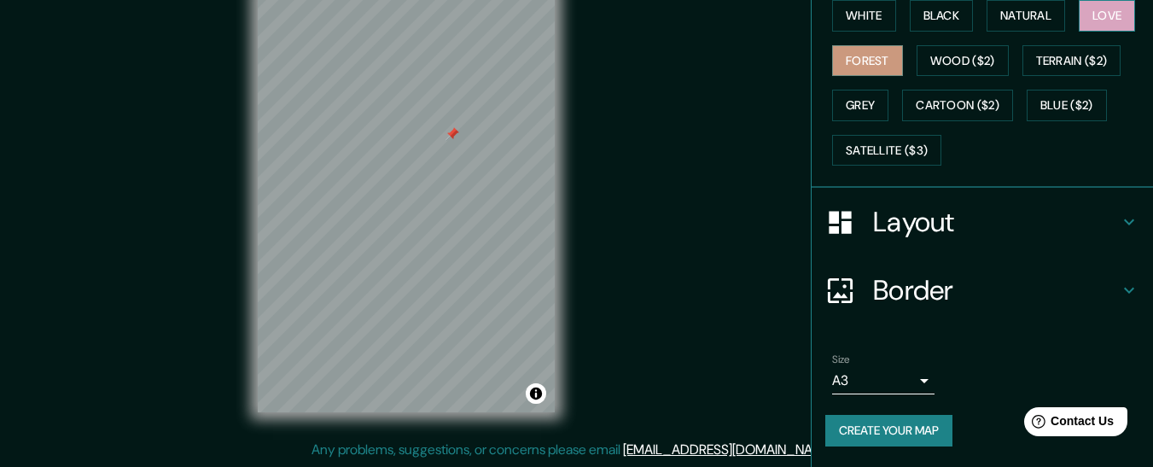
click at [1086, 14] on button "Love" at bounding box center [1107, 16] width 56 height 32
click at [1027, 24] on button "Natural" at bounding box center [1026, 16] width 79 height 32
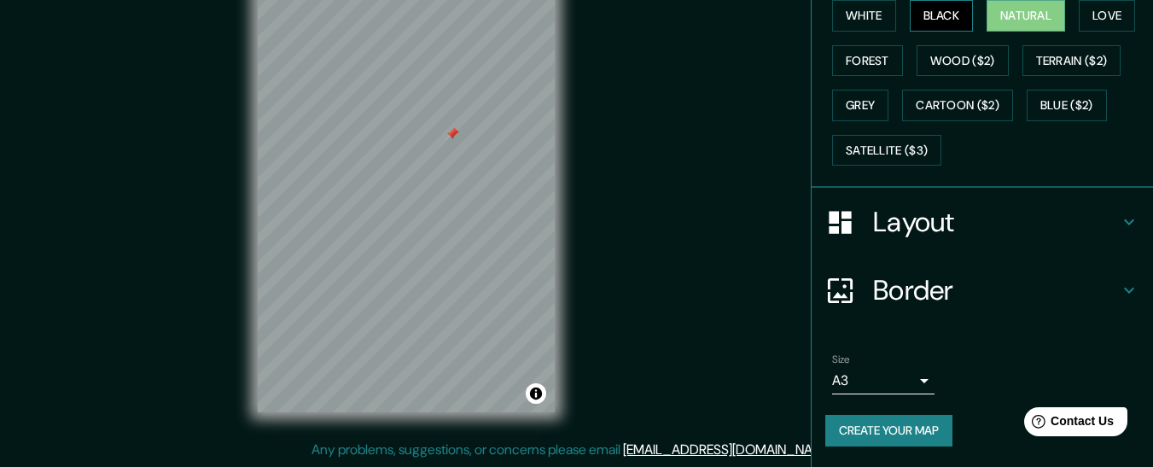
click at [954, 16] on button "Black" at bounding box center [942, 16] width 64 height 32
click at [870, 21] on button "White" at bounding box center [864, 16] width 64 height 32
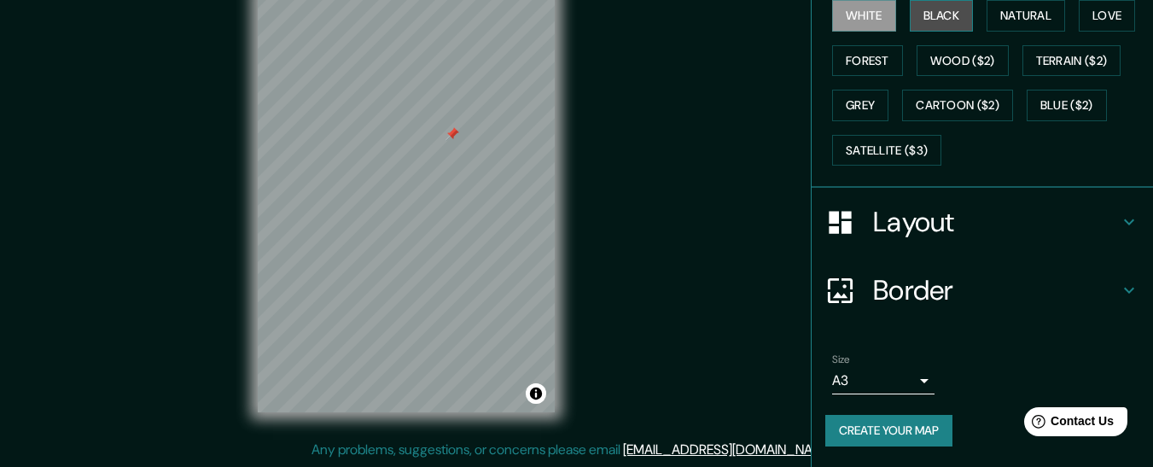
click at [923, 10] on button "Black" at bounding box center [942, 16] width 64 height 32
click at [858, 18] on button "White" at bounding box center [864, 16] width 64 height 32
click at [917, 20] on button "Black" at bounding box center [942, 16] width 64 height 32
click at [891, 430] on button "Create your map" at bounding box center [888, 431] width 127 height 32
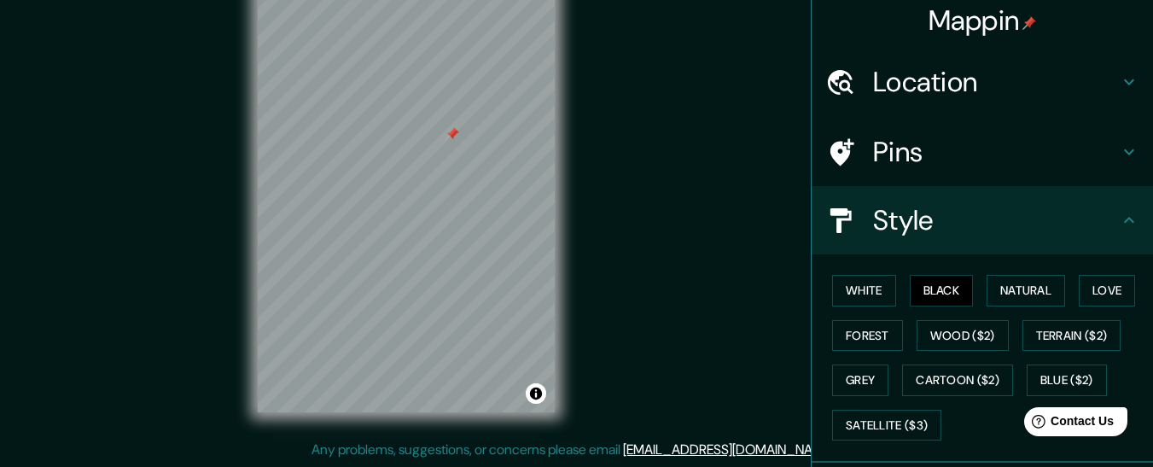
scroll to position [0, 0]
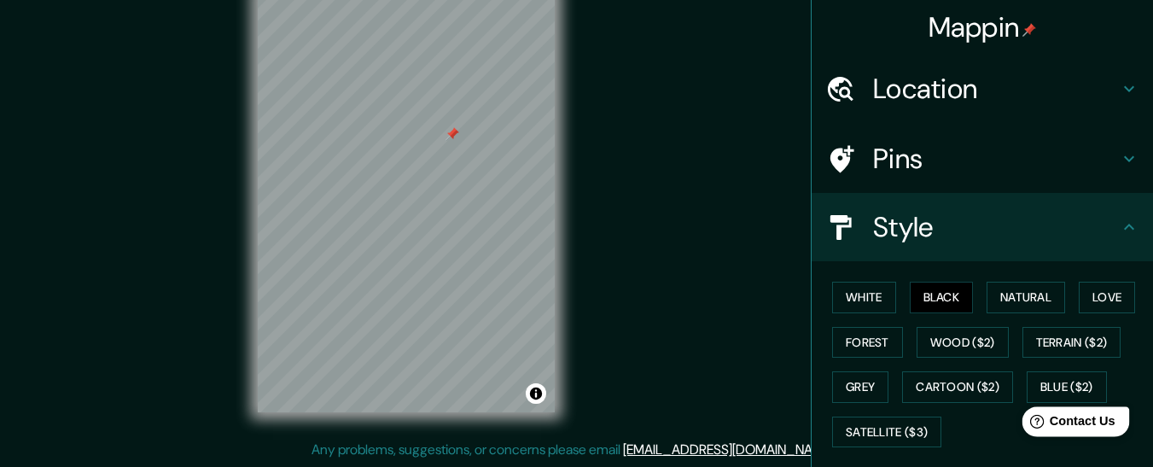
click at [1072, 420] on span "Contact Us" at bounding box center [1083, 421] width 66 height 15
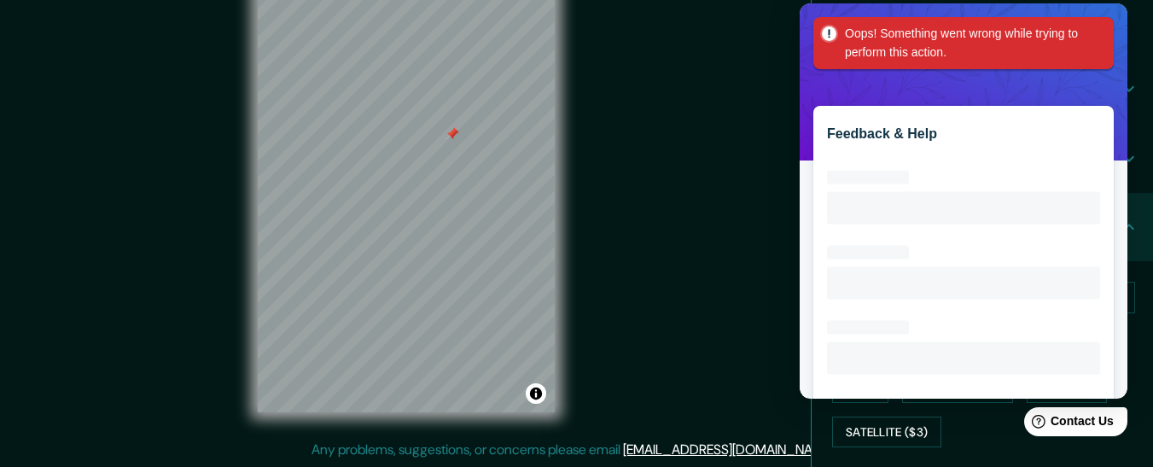
click at [1099, 32] on div "Oops! Something went wrong while trying to perform this action." at bounding box center [963, 43] width 300 height 52
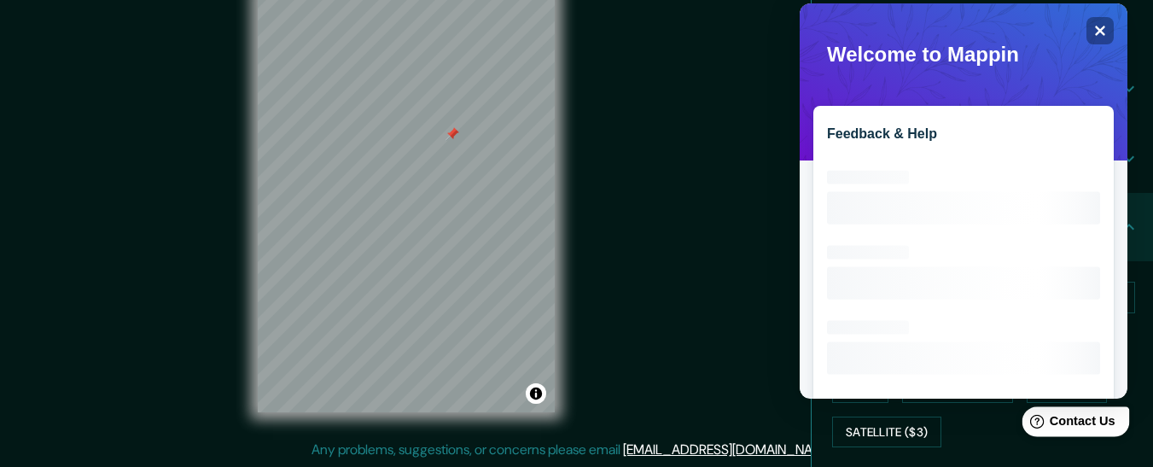
click at [1071, 424] on span "Contact Us" at bounding box center [1083, 421] width 66 height 15
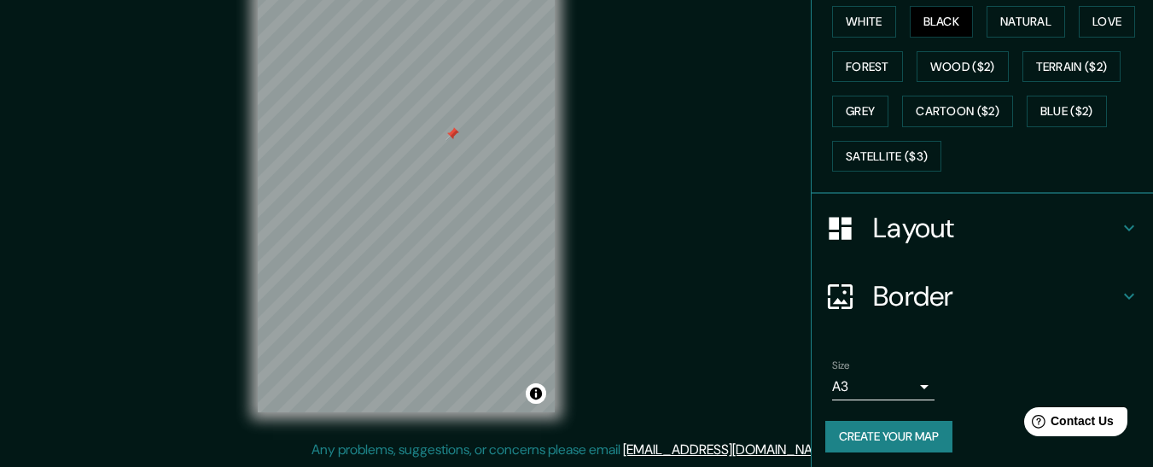
scroll to position [282, 0]
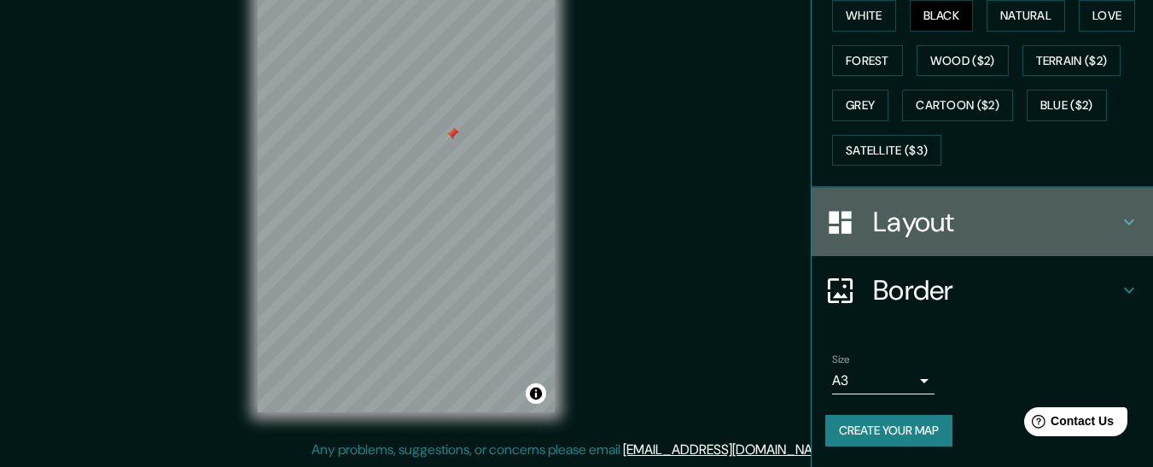
click at [934, 214] on h4 "Layout" at bounding box center [996, 222] width 246 height 34
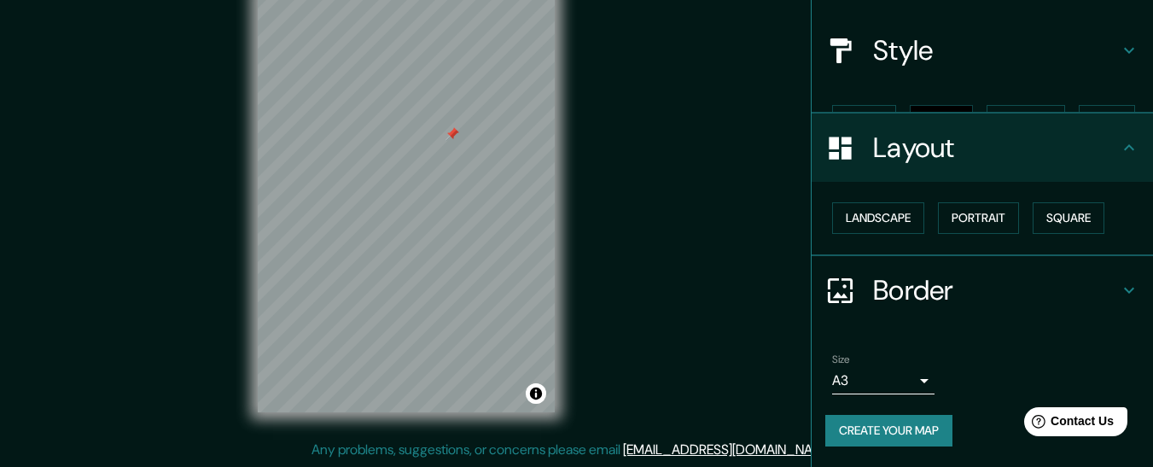
scroll to position [147, 0]
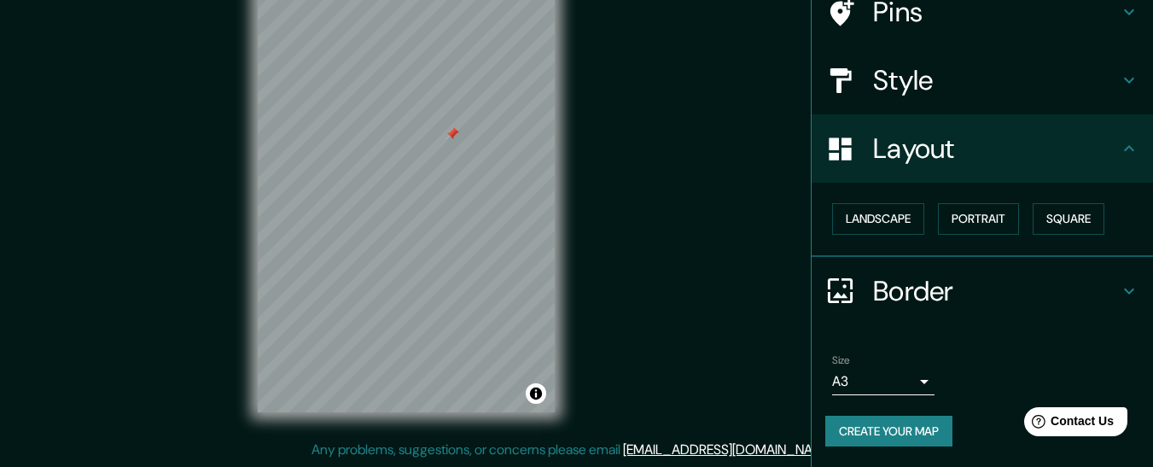
click at [911, 289] on h4 "Border" at bounding box center [996, 291] width 246 height 34
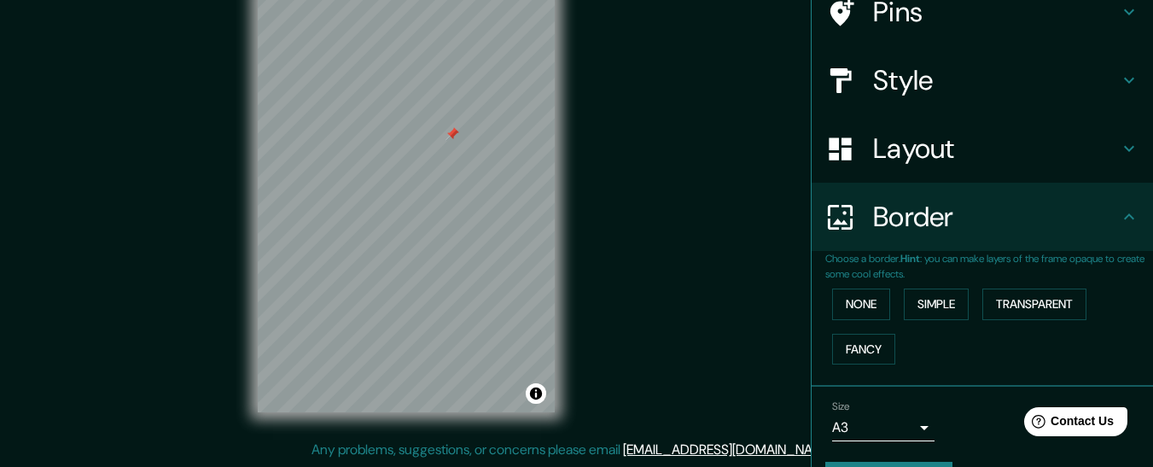
scroll to position [194, 0]
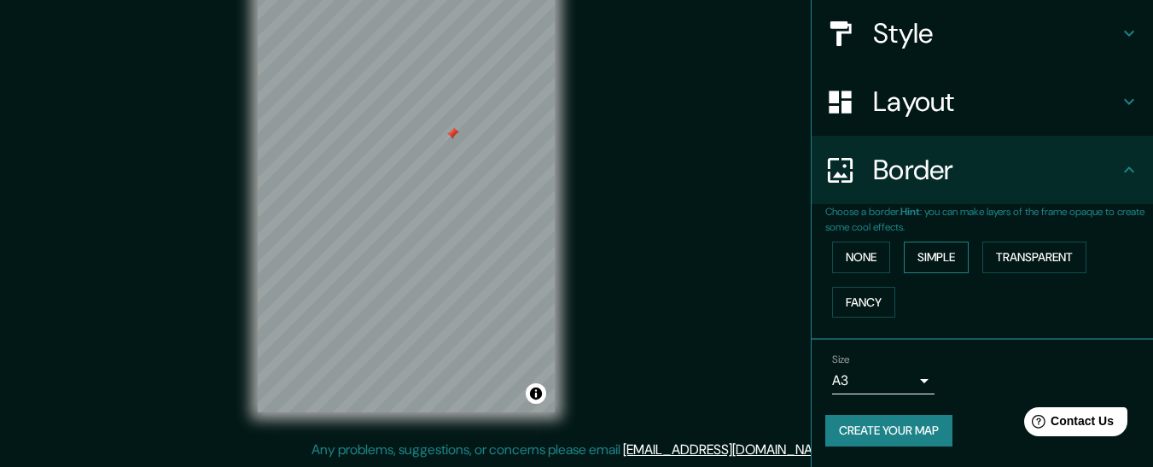
click at [918, 259] on button "Simple" at bounding box center [936, 258] width 65 height 32
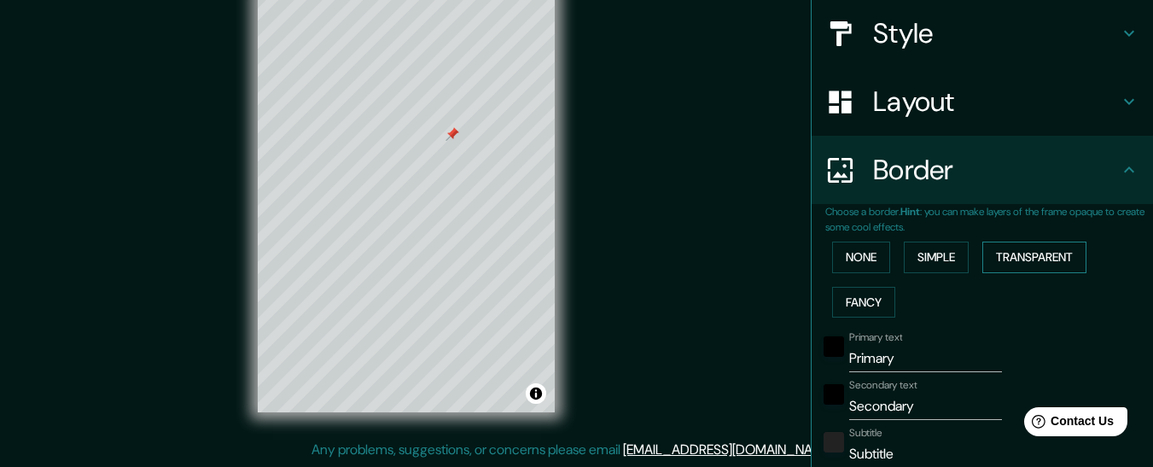
drag, startPoint x: 1001, startPoint y: 255, endPoint x: 992, endPoint y: 257, distance: 9.5
click at [1000, 255] on button "Transparent" at bounding box center [1034, 258] width 104 height 32
drag, startPoint x: 929, startPoint y: 257, endPoint x: 899, endPoint y: 260, distance: 30.1
click at [927, 258] on button "Simple" at bounding box center [936, 258] width 65 height 32
click at [890, 261] on div "None Simple Transparent Fancy" at bounding box center [989, 280] width 328 height 90
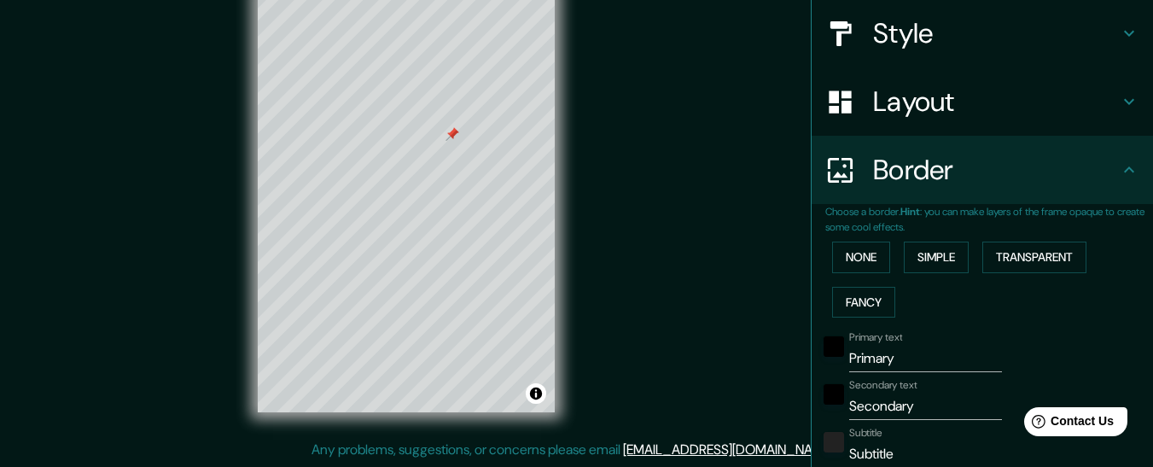
click at [888, 302] on div "None Simple Transparent Fancy" at bounding box center [989, 280] width 328 height 90
drag, startPoint x: 859, startPoint y: 305, endPoint x: 858, endPoint y: 295, distance: 9.5
click at [859, 305] on button "Fancy" at bounding box center [863, 303] width 63 height 32
click at [857, 263] on button "None" at bounding box center [861, 258] width 58 height 32
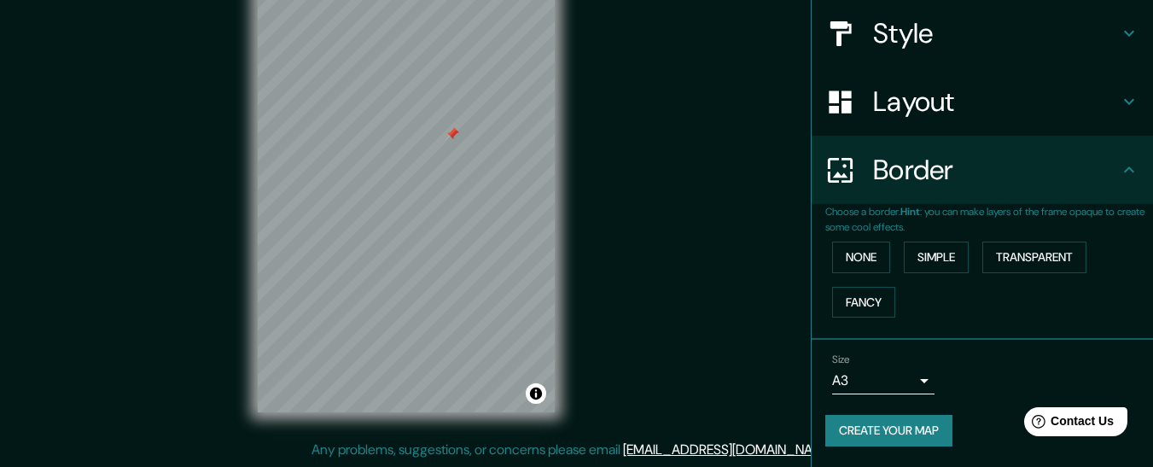
click at [885, 432] on button "Create your map" at bounding box center [888, 431] width 127 height 32
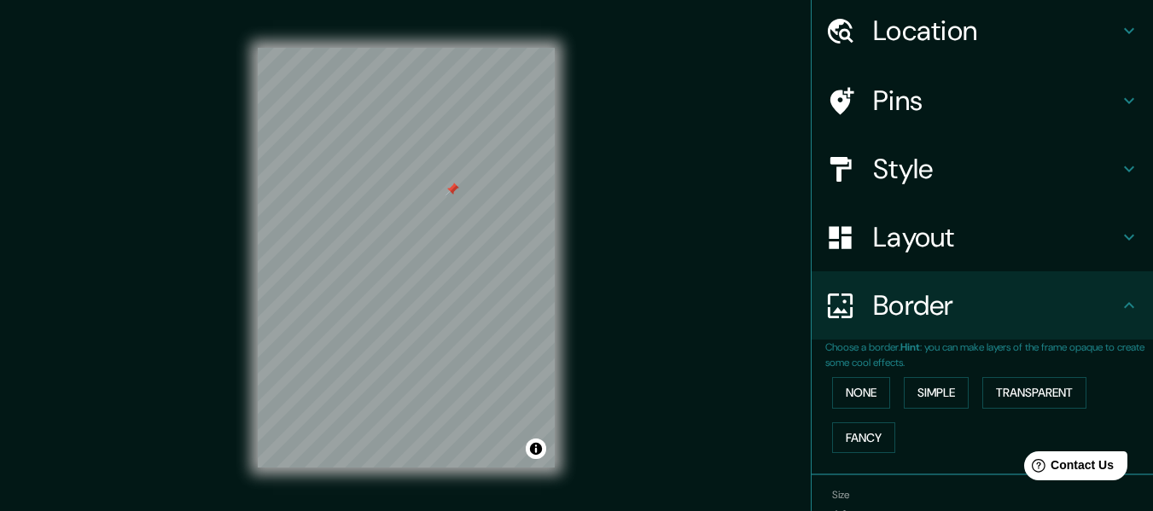
scroll to position [149, 0]
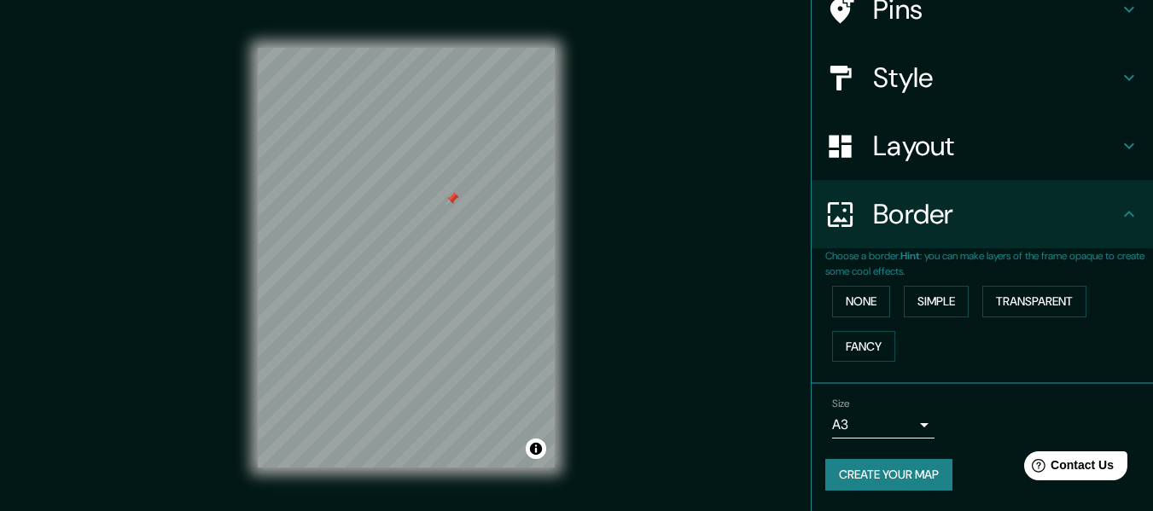
click at [911, 466] on button "Create your map" at bounding box center [888, 475] width 127 height 32
click at [912, 466] on button "Create your map" at bounding box center [888, 475] width 127 height 32
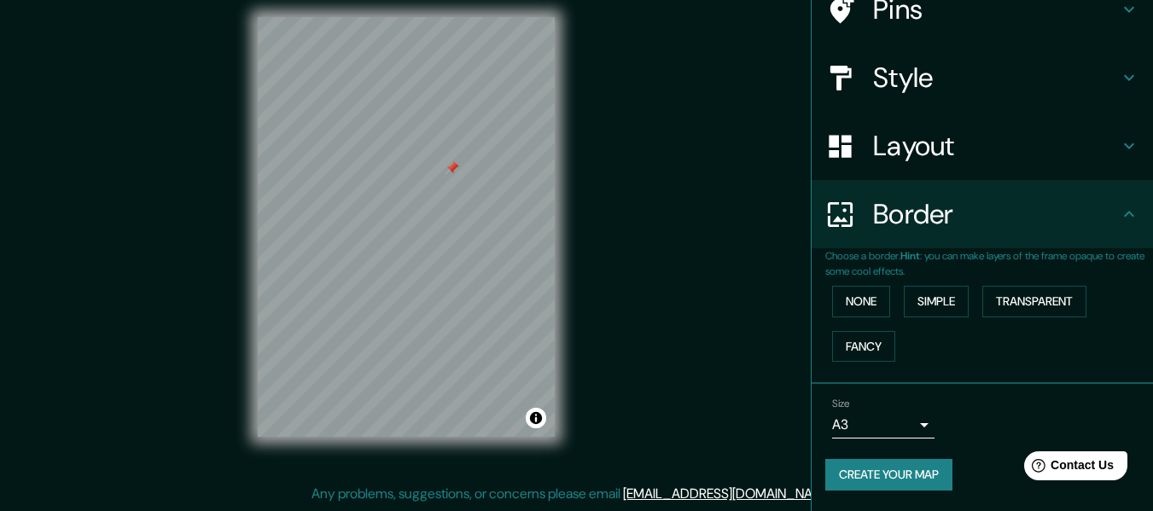
drag, startPoint x: 783, startPoint y: 251, endPoint x: 777, endPoint y: 206, distance: 45.6
click at [777, 206] on div "Mappin Location [GEOGRAPHIC_DATA] 10, 71400, [GEOGRAPHIC_DATA], [GEOGRAPHIC_DAT…" at bounding box center [576, 240] width 1153 height 542
click at [926, 466] on button "Create your map" at bounding box center [888, 475] width 127 height 32
click at [857, 301] on button "None" at bounding box center [861, 302] width 58 height 32
click at [911, 297] on button "Simple" at bounding box center [936, 302] width 65 height 32
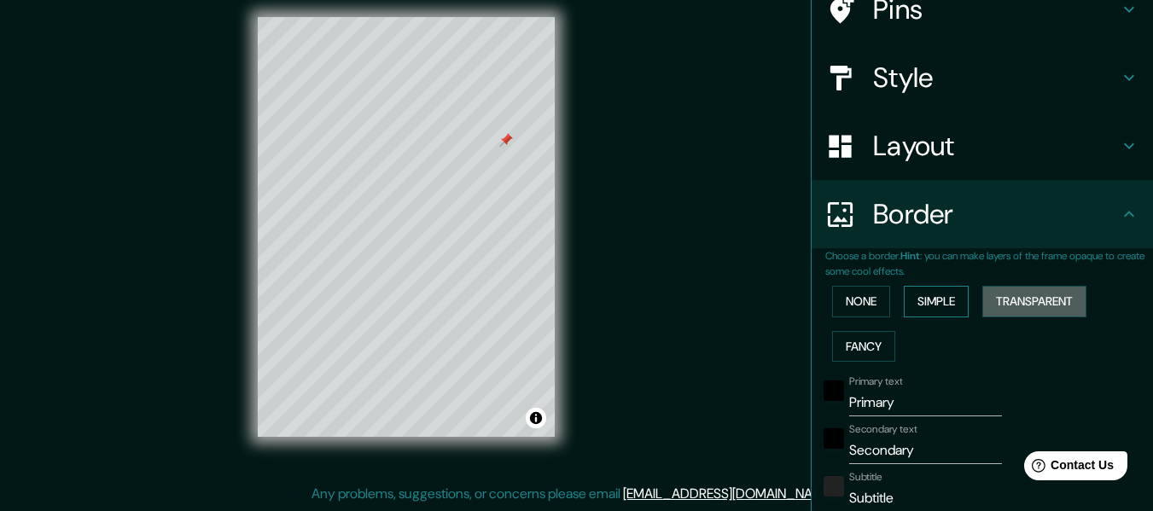
drag, startPoint x: 992, startPoint y: 297, endPoint x: 934, endPoint y: 300, distance: 58.1
click at [989, 297] on button "Transparent" at bounding box center [1034, 302] width 104 height 32
drag, startPoint x: 931, startPoint y: 300, endPoint x: 870, endPoint y: 325, distance: 65.5
click at [926, 302] on button "Simple" at bounding box center [936, 302] width 65 height 32
click at [854, 343] on button "Fancy" at bounding box center [863, 347] width 63 height 32
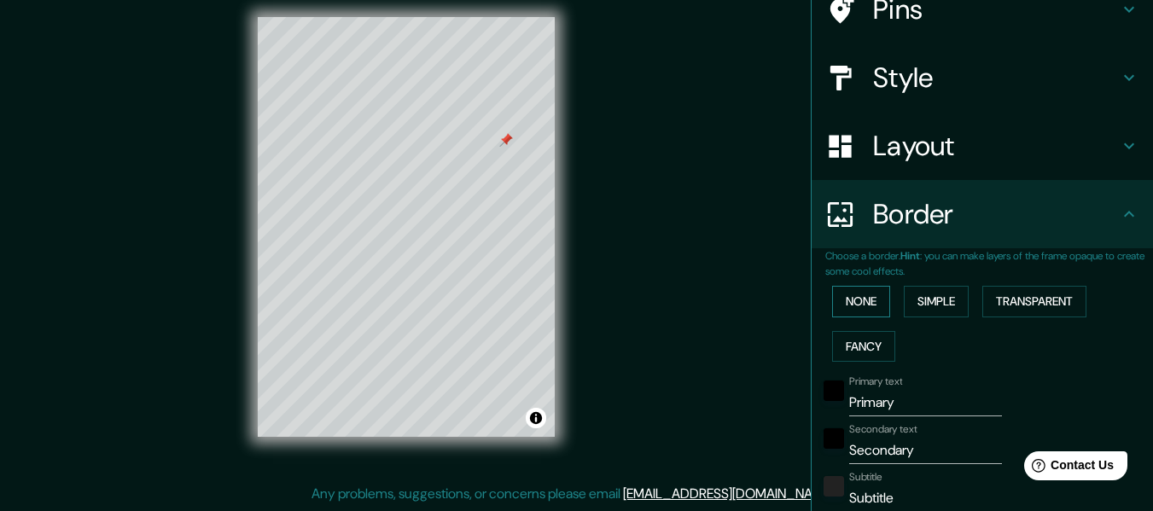
click at [846, 311] on button "None" at bounding box center [861, 302] width 58 height 32
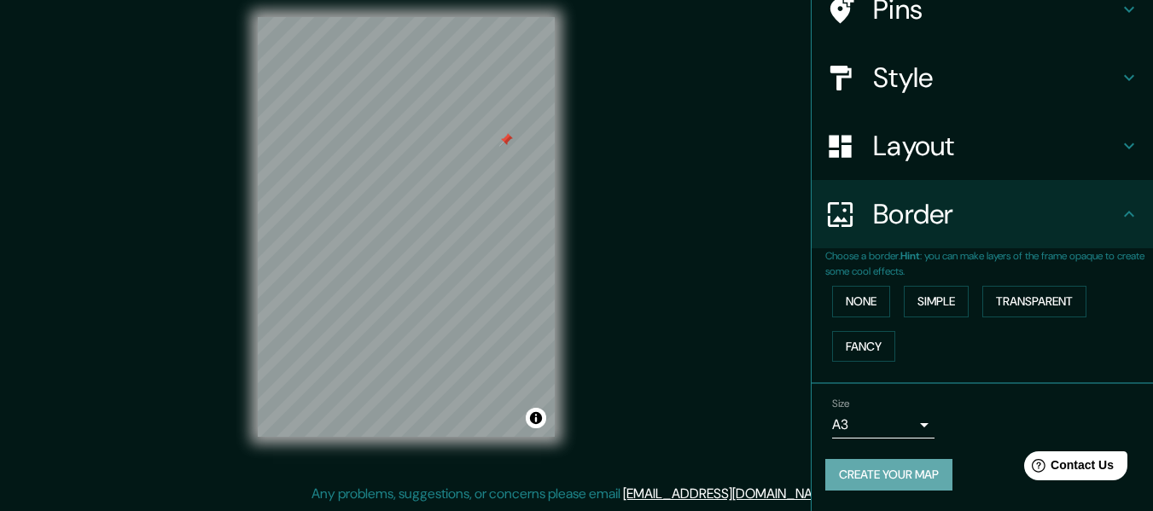
click at [888, 466] on button "Create your map" at bounding box center [888, 475] width 127 height 32
